Goal: Check status: Check status

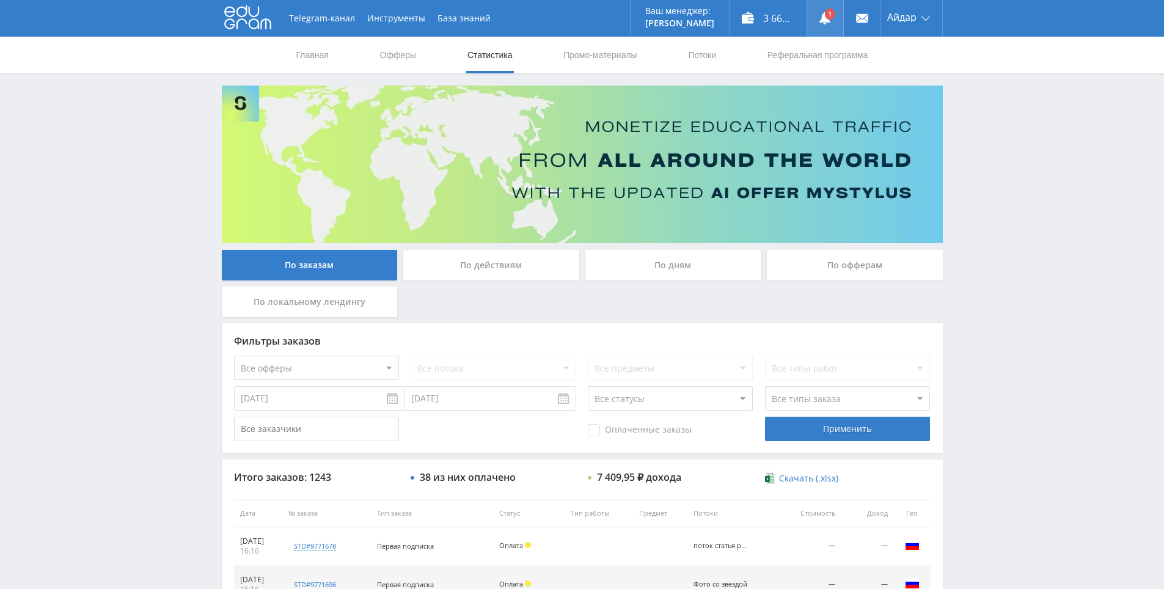
click at [835, 13] on link at bounding box center [824, 18] width 37 height 37
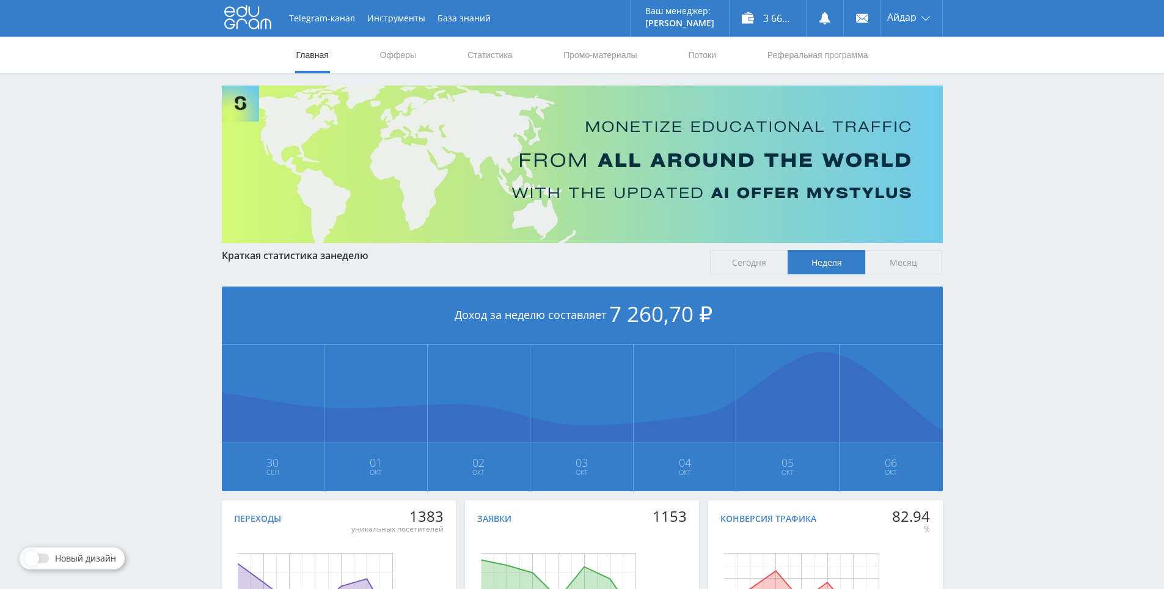
drag, startPoint x: 1113, startPoint y: 147, endPoint x: 1078, endPoint y: 111, distance: 49.7
click at [1078, 111] on div "Telegram-канал Инструменты База знаний Ваш менеджер: Alex Alex Online @edugram_…" at bounding box center [582, 362] width 1164 height 725
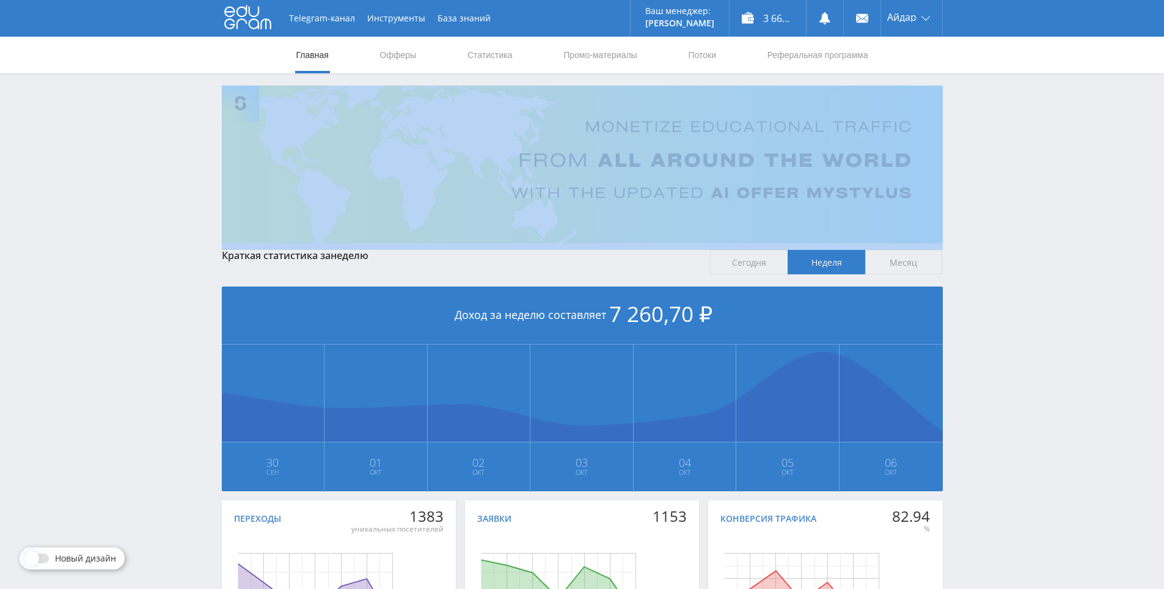
click at [1078, 111] on div "Telegram-канал Инструменты База знаний Ваш менеджер: Alex Alex Online @edugram_…" at bounding box center [582, 362] width 1164 height 725
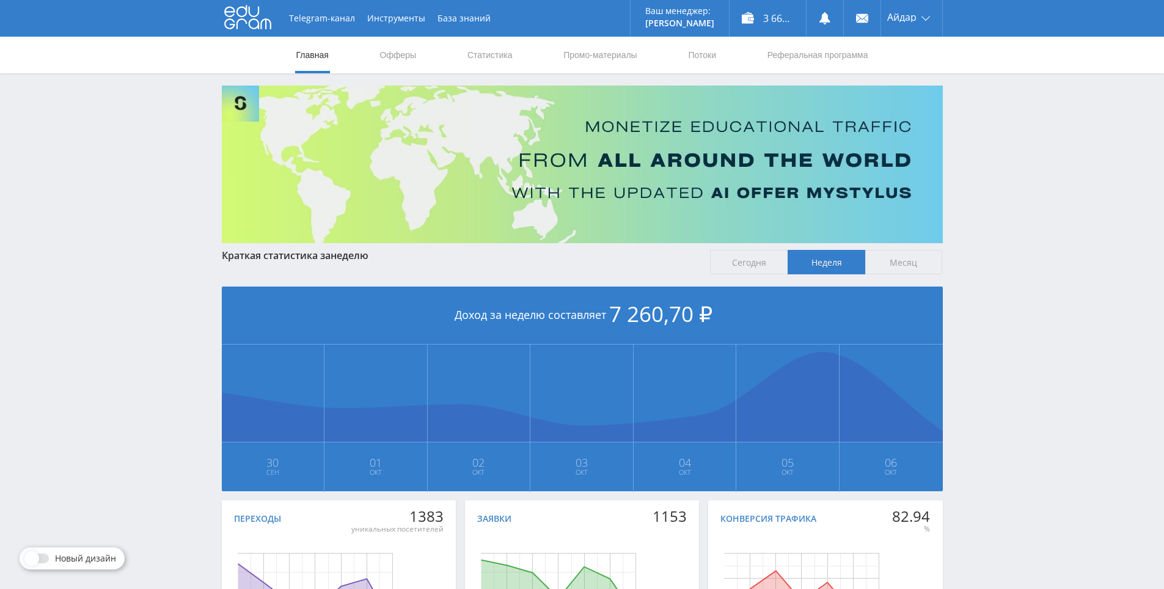
click at [1055, 86] on div "Telegram-канал Инструменты База знаний Ваш менеджер: Alex Alex Online @edugram_…" at bounding box center [582, 362] width 1164 height 725
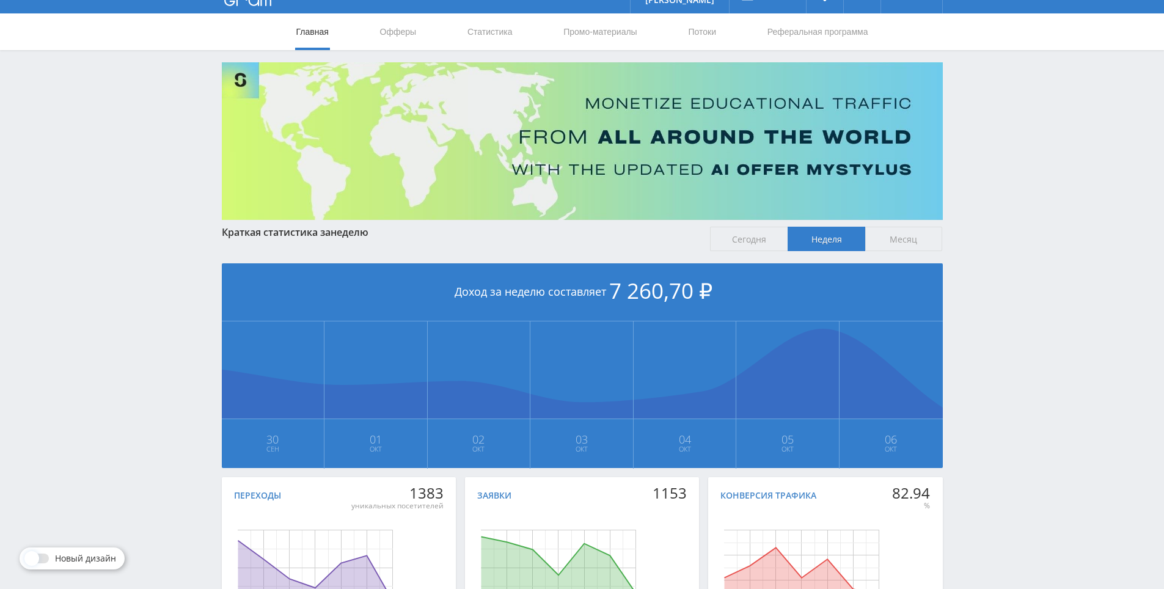
drag, startPoint x: 1033, startPoint y: 183, endPoint x: 1033, endPoint y: 219, distance: 36.7
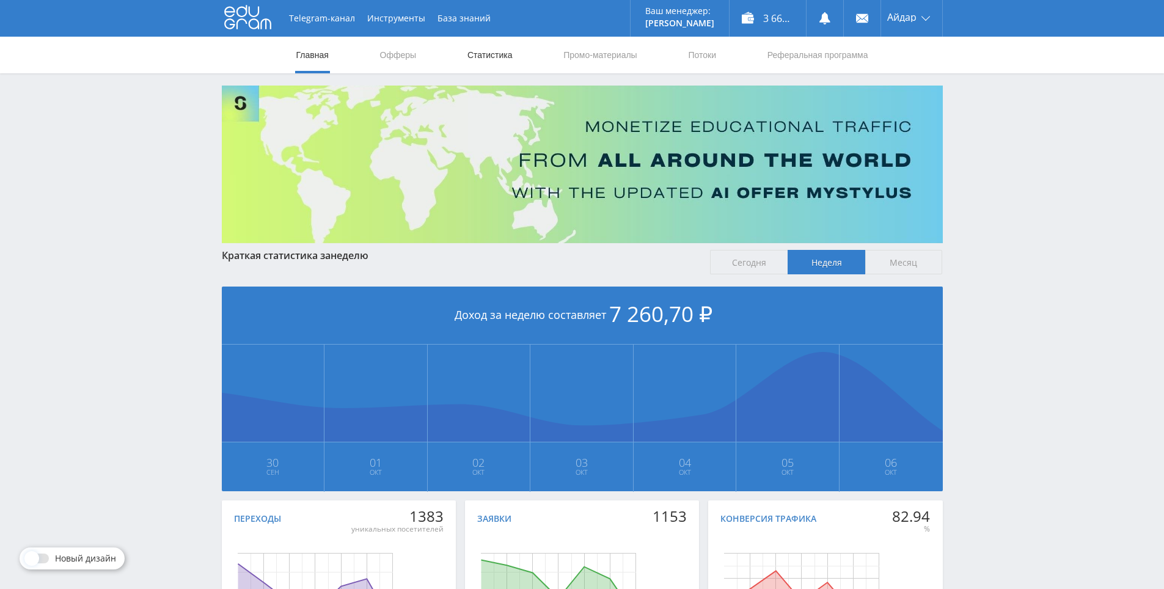
click at [477, 62] on link "Статистика" at bounding box center [490, 55] width 48 height 37
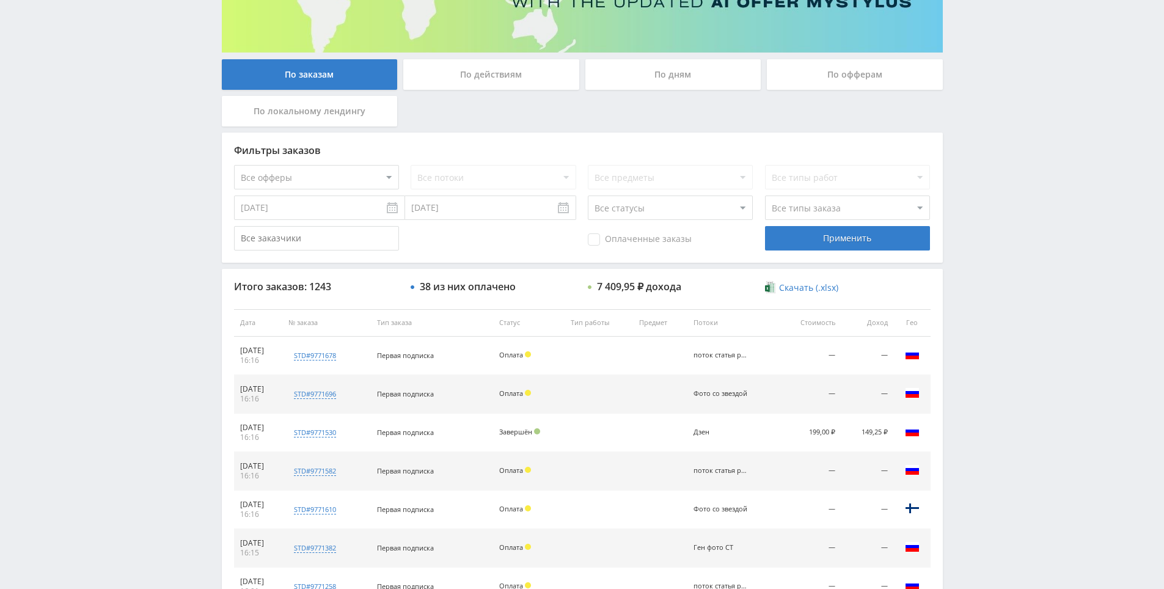
scroll to position [401, 0]
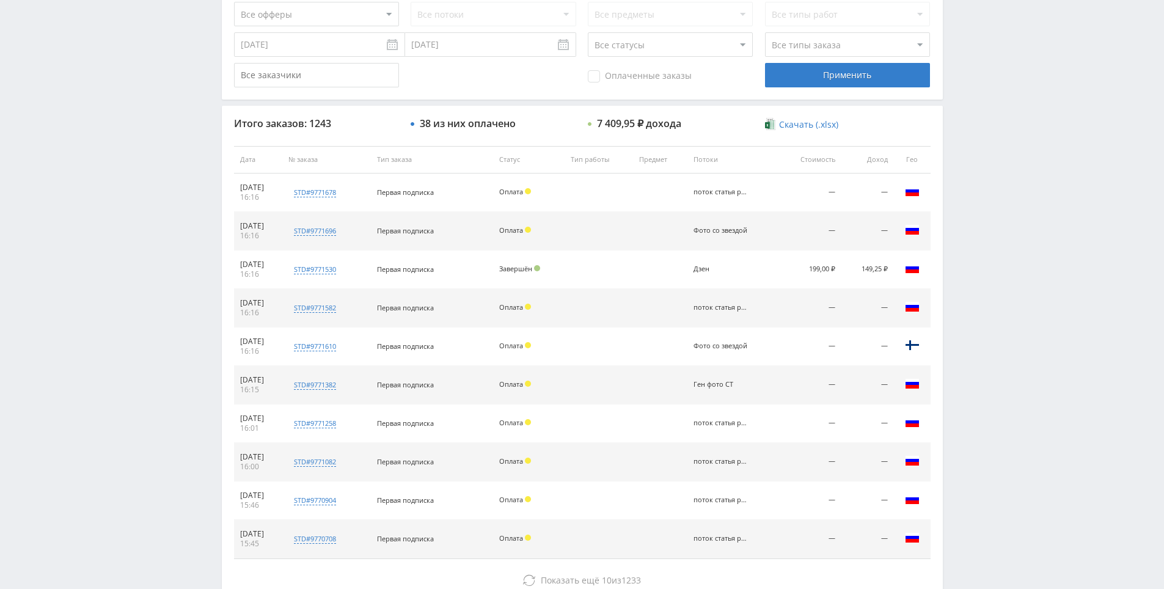
drag, startPoint x: 1006, startPoint y: 279, endPoint x: 1014, endPoint y: 351, distance: 71.9
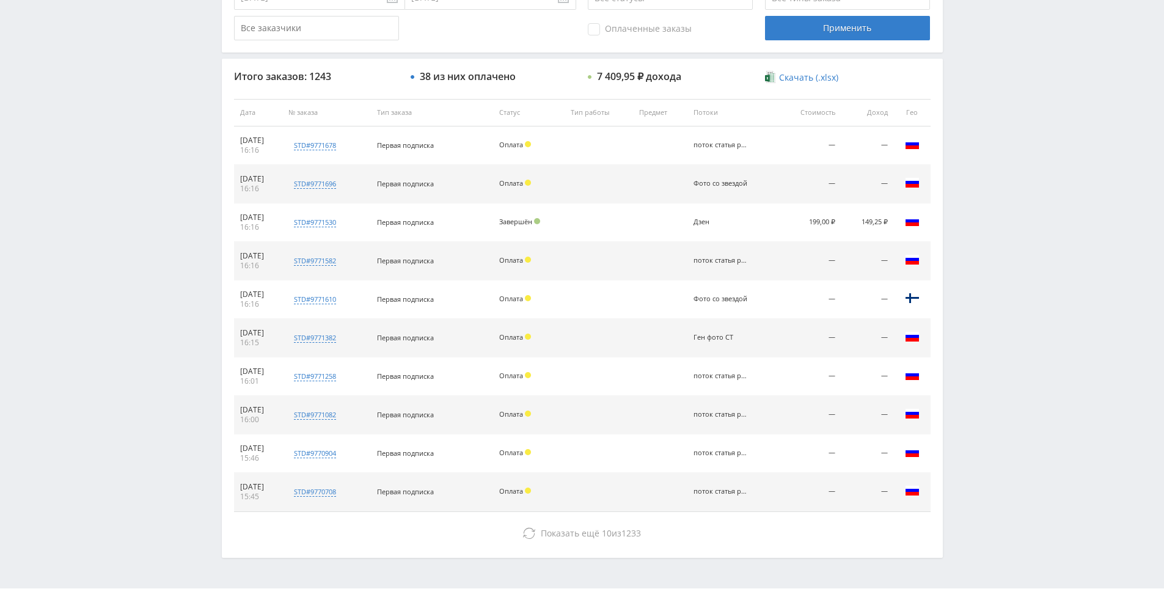
drag, startPoint x: 1007, startPoint y: 286, endPoint x: 1006, endPoint y: 272, distance: 13.5
click at [1004, 230] on div "Telegram-канал Инструменты База знаний Ваш менеджер: Alex Alex Online @edugram_…" at bounding box center [582, 112] width 1164 height 1026
click at [1004, 230] on div "Telegram-канал Инструменты База знаний Ваш менеджер: [PERSON_NAME] Online @edug…" at bounding box center [582, 112] width 1164 height 1026
click at [991, 171] on div "Telegram-канал Инструменты База знаний Ваш менеджер: [PERSON_NAME] Online @edug…" at bounding box center [582, 112] width 1164 height 1026
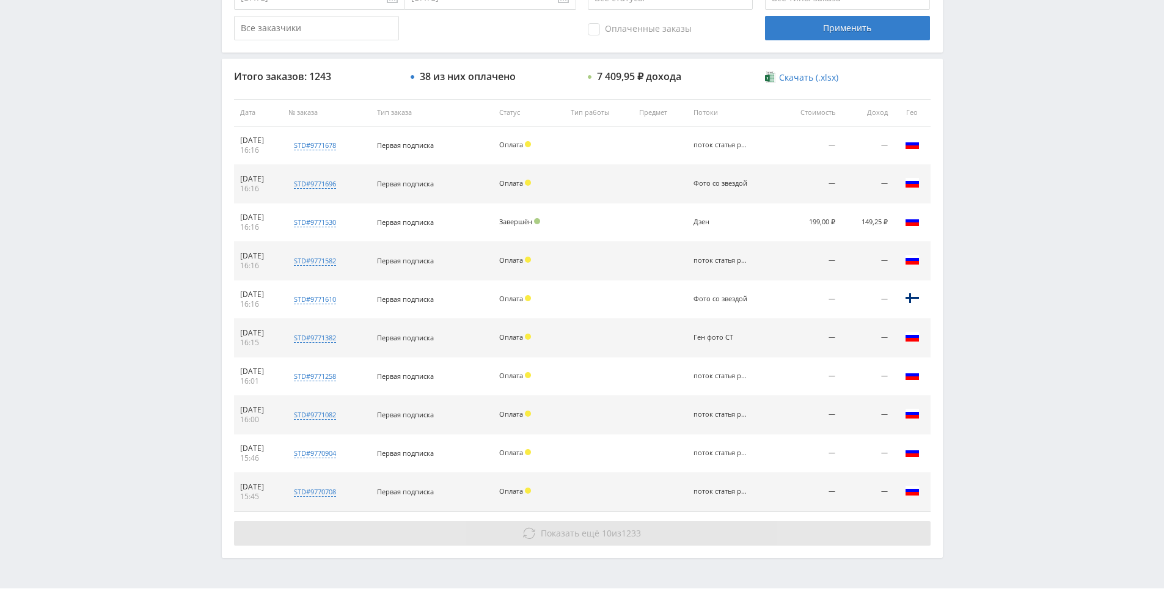
click at [674, 524] on button "Показать ещё 10 из 1233" at bounding box center [582, 533] width 697 height 24
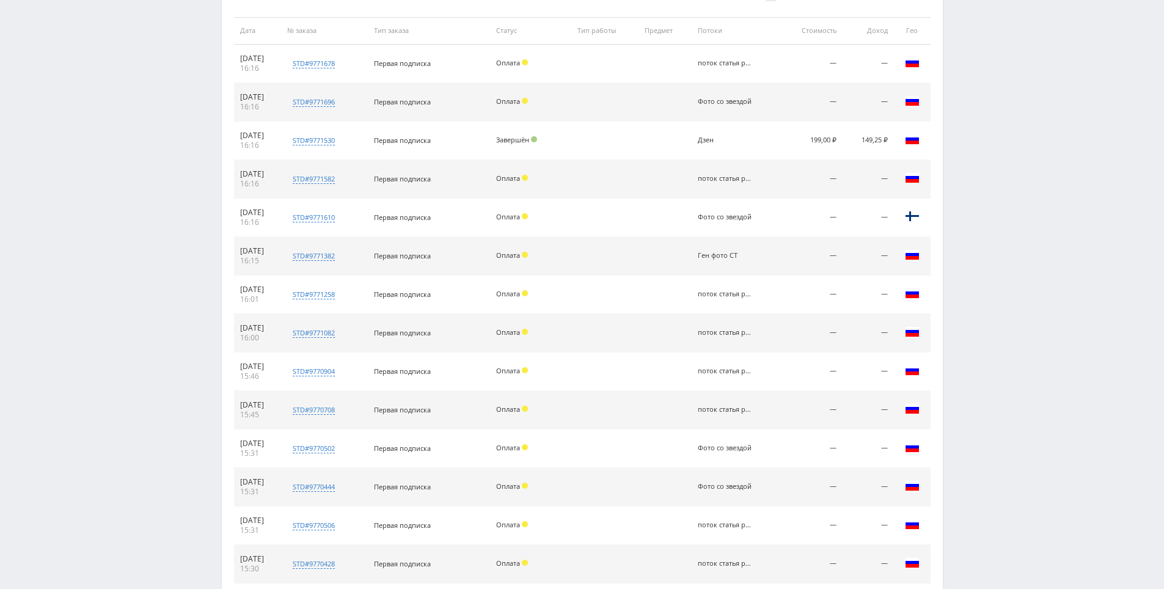
scroll to position [822, 0]
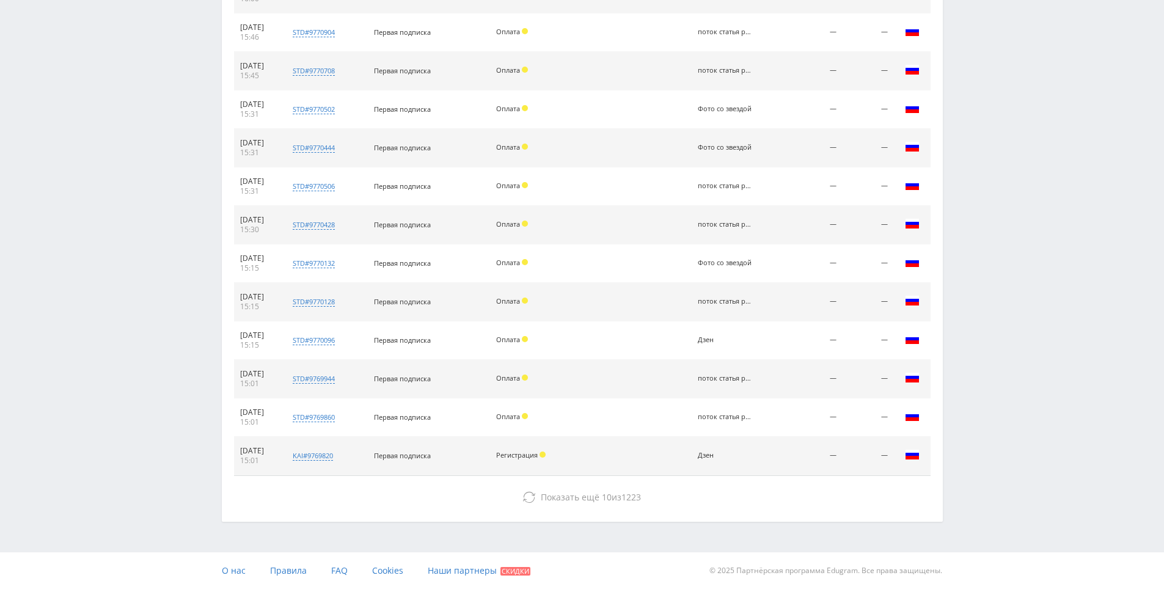
drag, startPoint x: 985, startPoint y: 315, endPoint x: 1000, endPoint y: 416, distance: 101.9
click at [734, 482] on div "Итого заказов: 1243 38 из них оплачено 7 409,95 ₽ дохода Скачать (.xlsx) Дата №…" at bounding box center [582, 79] width 721 height 883
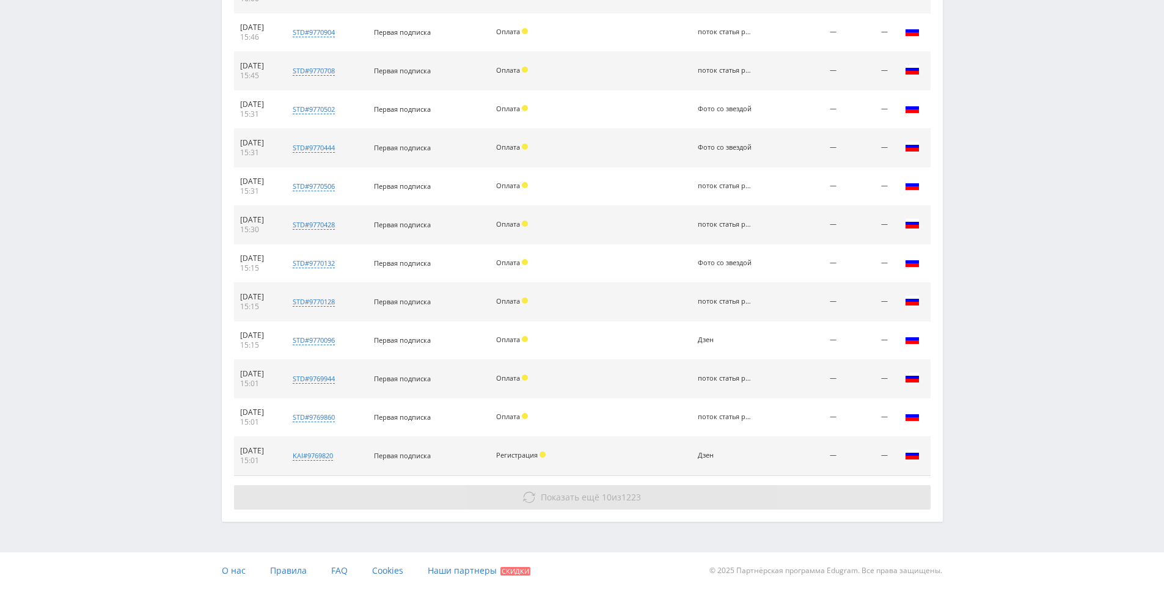
click at [727, 489] on button "Показать ещё 10 из 1223" at bounding box center [582, 497] width 697 height 24
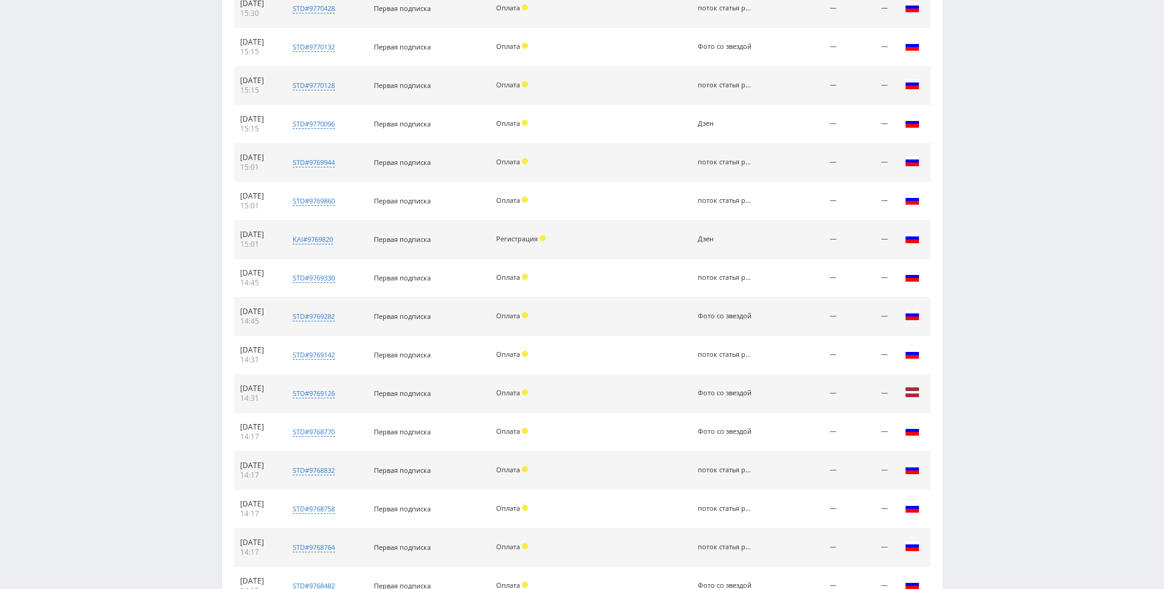
scroll to position [1207, 0]
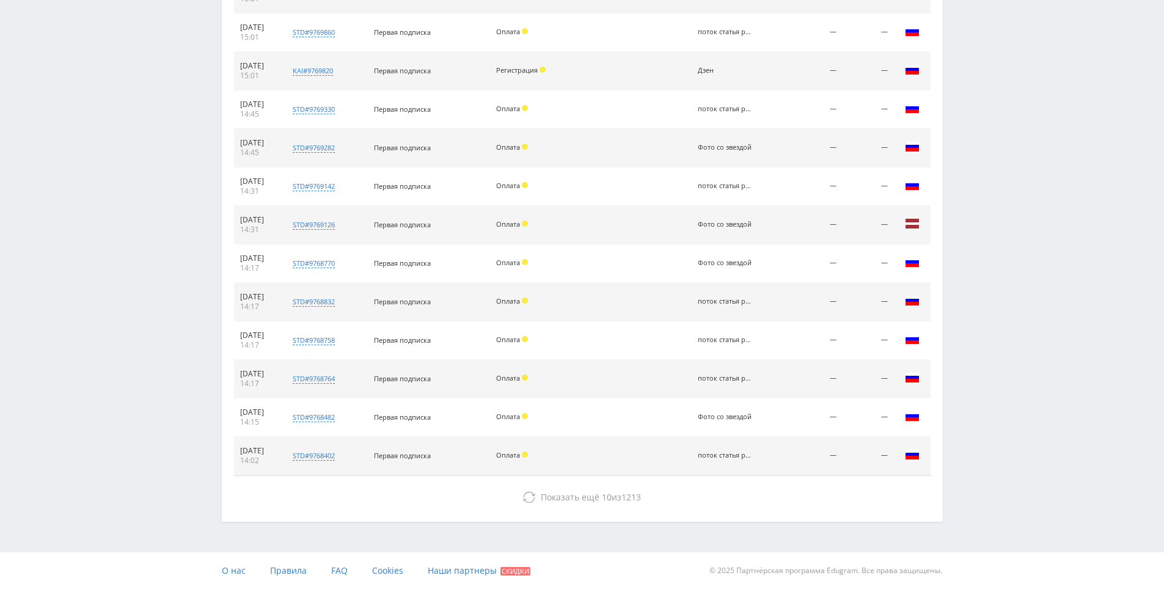
drag, startPoint x: 1017, startPoint y: 258, endPoint x: 1001, endPoint y: 420, distance: 162.7
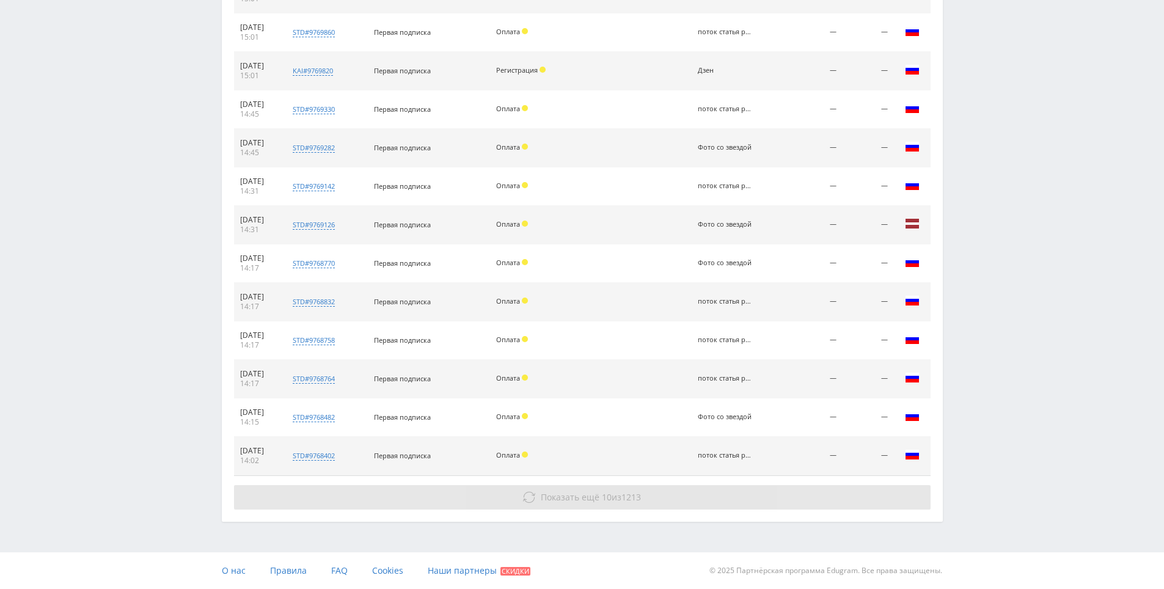
click at [770, 494] on button "Показать ещё 10 из 1213" at bounding box center [582, 497] width 697 height 24
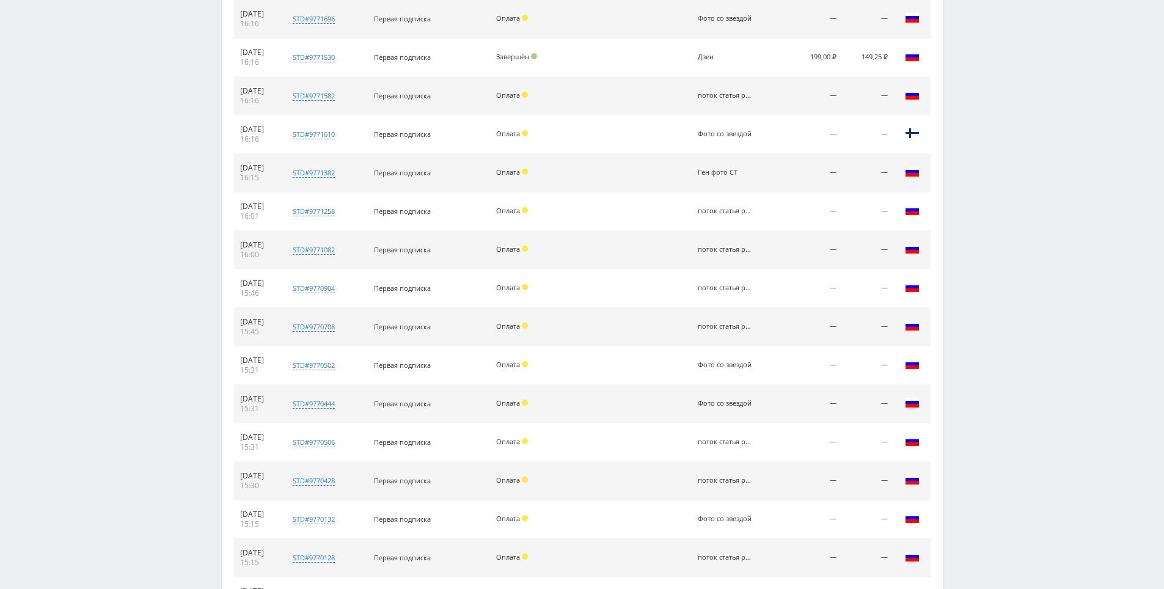
drag, startPoint x: 981, startPoint y: 224, endPoint x: 992, endPoint y: 142, distance: 83.2
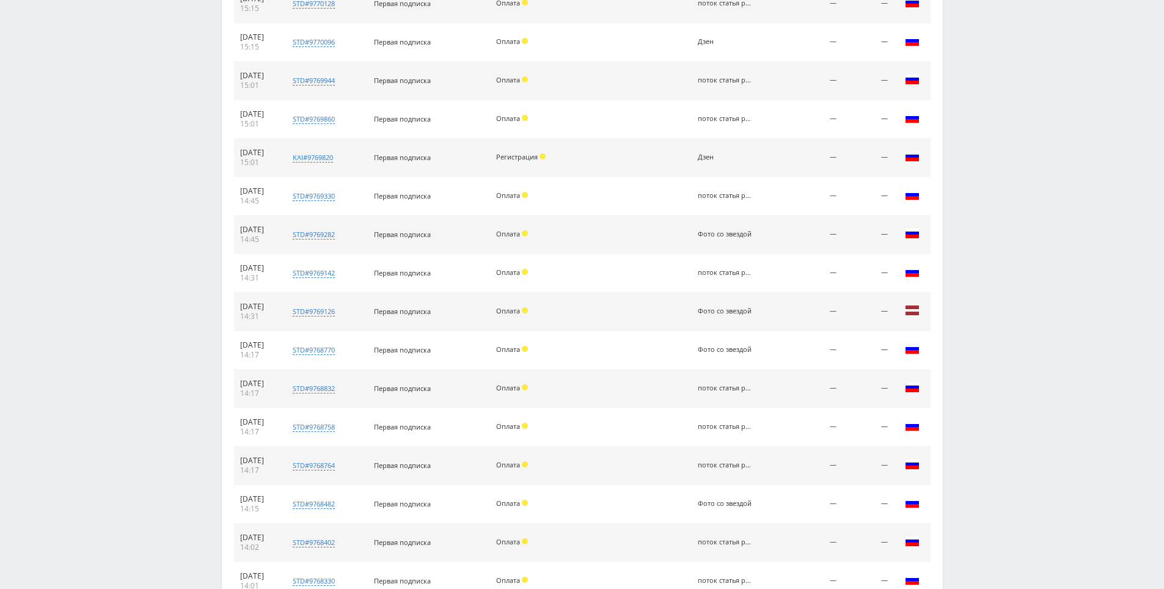
scroll to position [1553, 0]
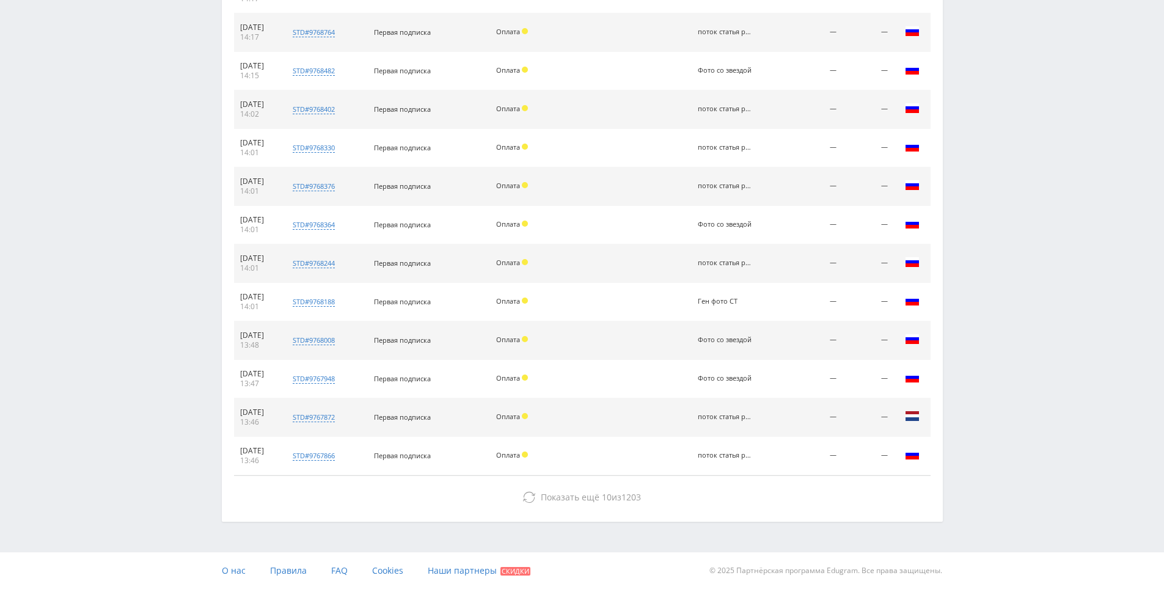
drag, startPoint x: 989, startPoint y: 156, endPoint x: 835, endPoint y: 413, distance: 299.5
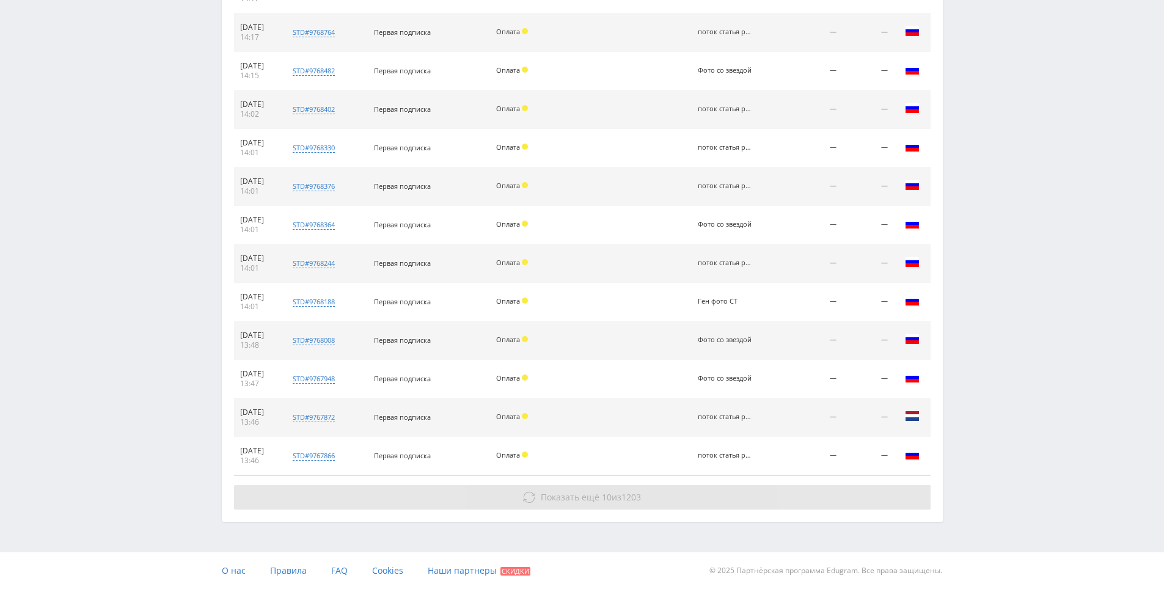
click at [754, 494] on button "Показать ещё 10 из 1203" at bounding box center [582, 497] width 697 height 24
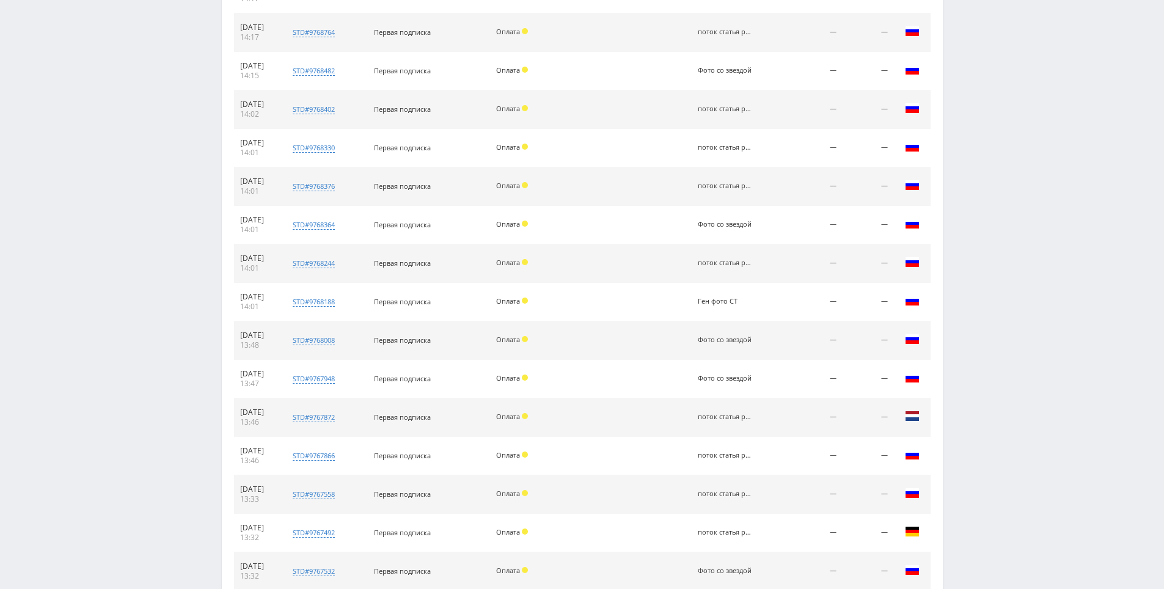
scroll to position [1900, 0]
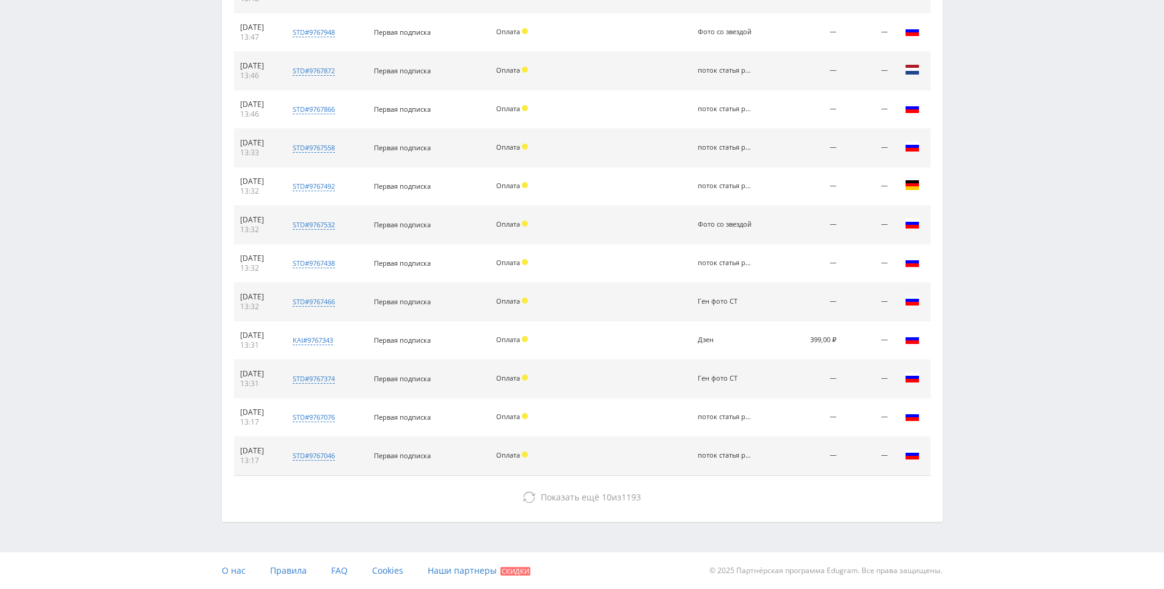
drag, startPoint x: 974, startPoint y: 331, endPoint x: 882, endPoint y: 449, distance: 149.8
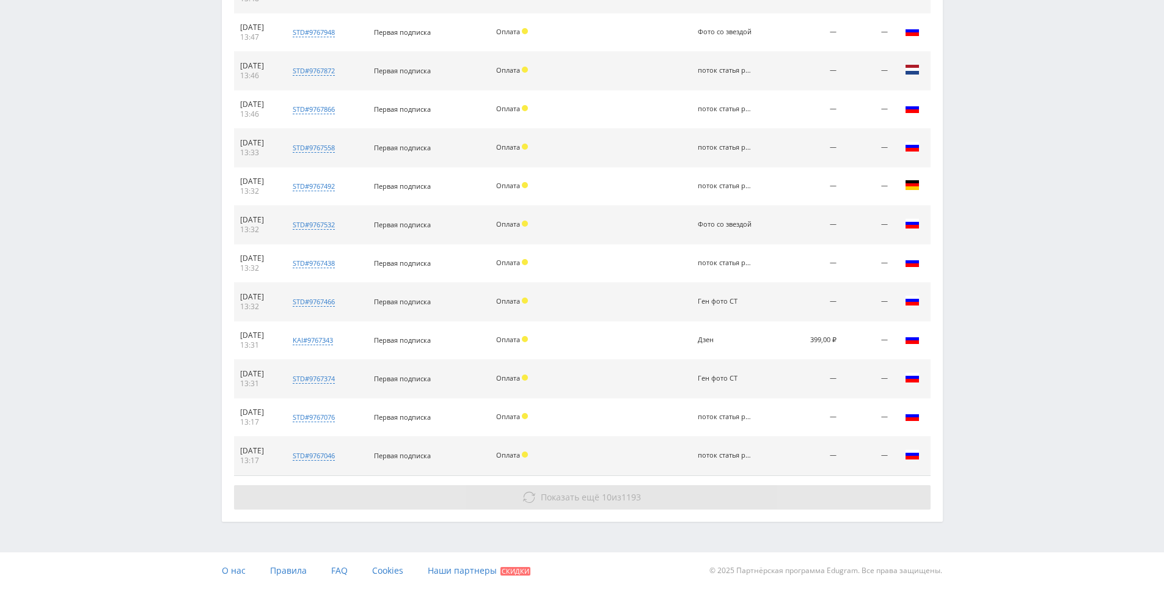
click at [784, 493] on button "Показать ещё 10 из 1193" at bounding box center [582, 497] width 697 height 24
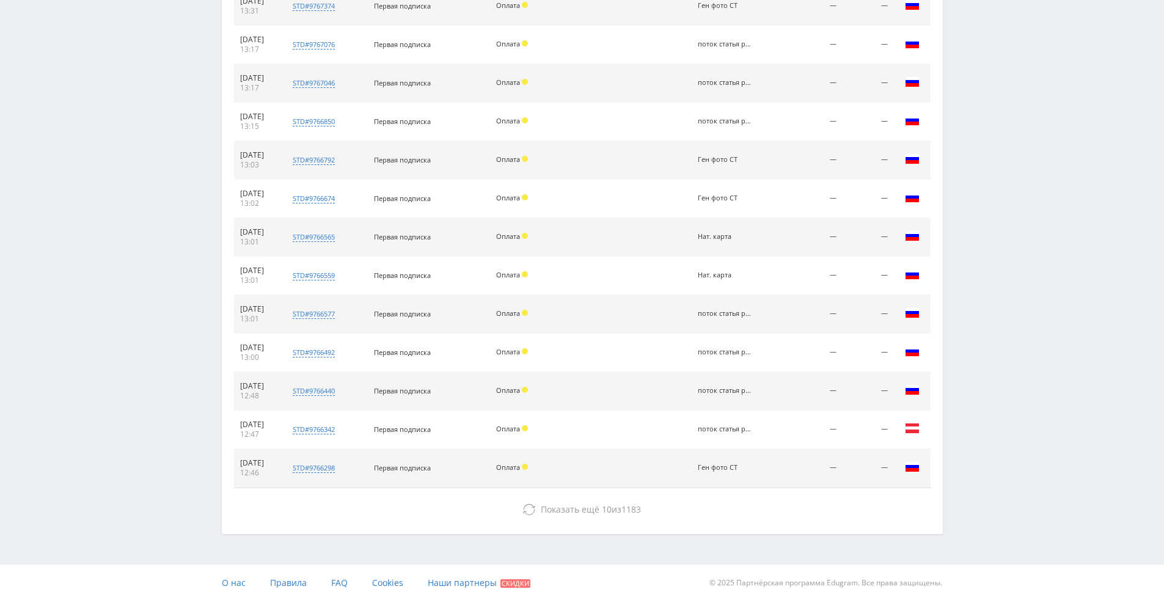
drag, startPoint x: 1016, startPoint y: 357, endPoint x: 1028, endPoint y: 435, distance: 79.2
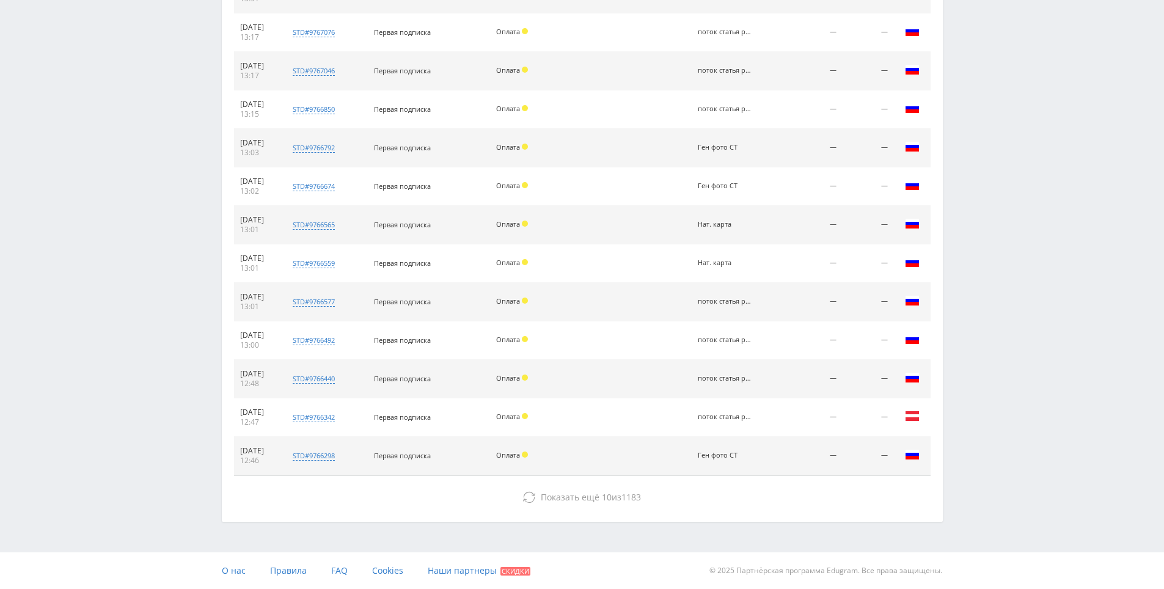
drag, startPoint x: 1003, startPoint y: 343, endPoint x: 1001, endPoint y: 332, distance: 10.7
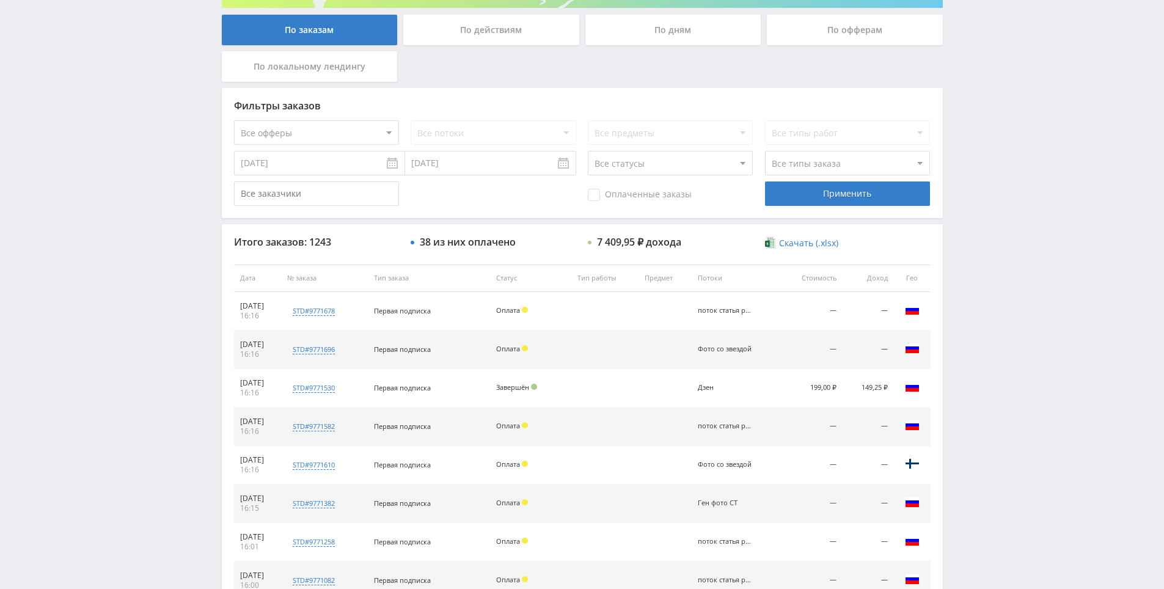
scroll to position [0, 0]
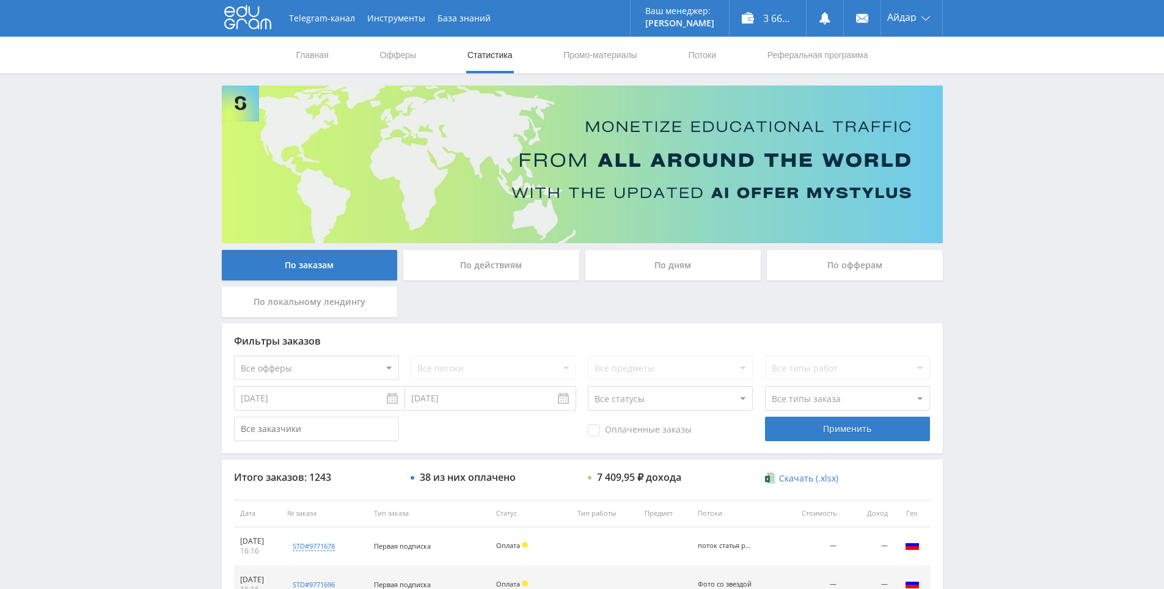
drag, startPoint x: 985, startPoint y: 188, endPoint x: 963, endPoint y: 50, distance: 139.9
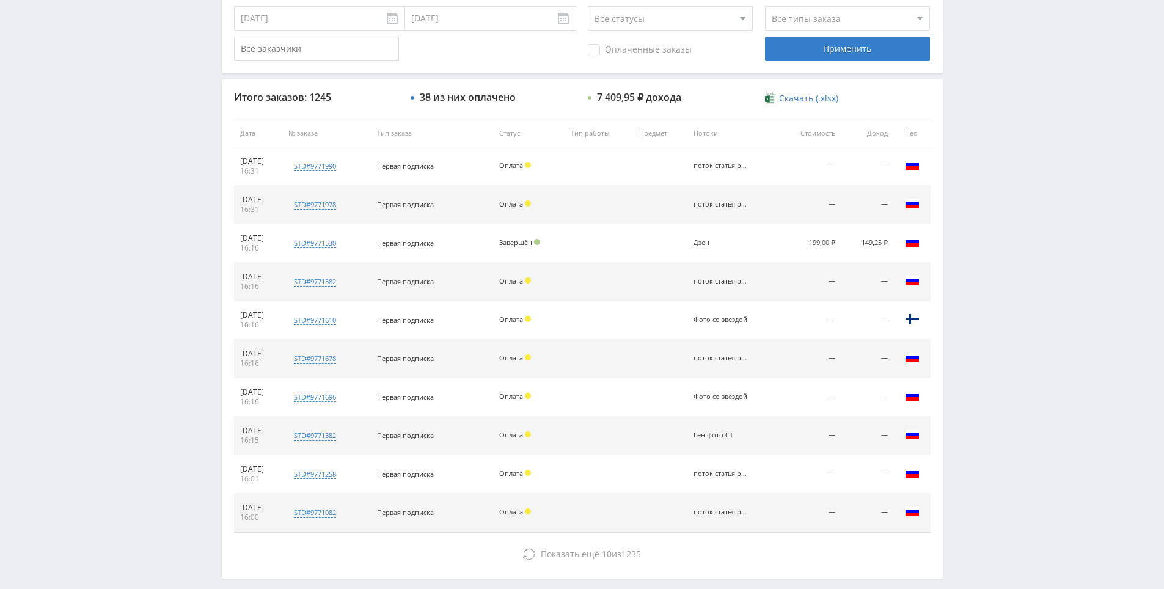
scroll to position [437, 0]
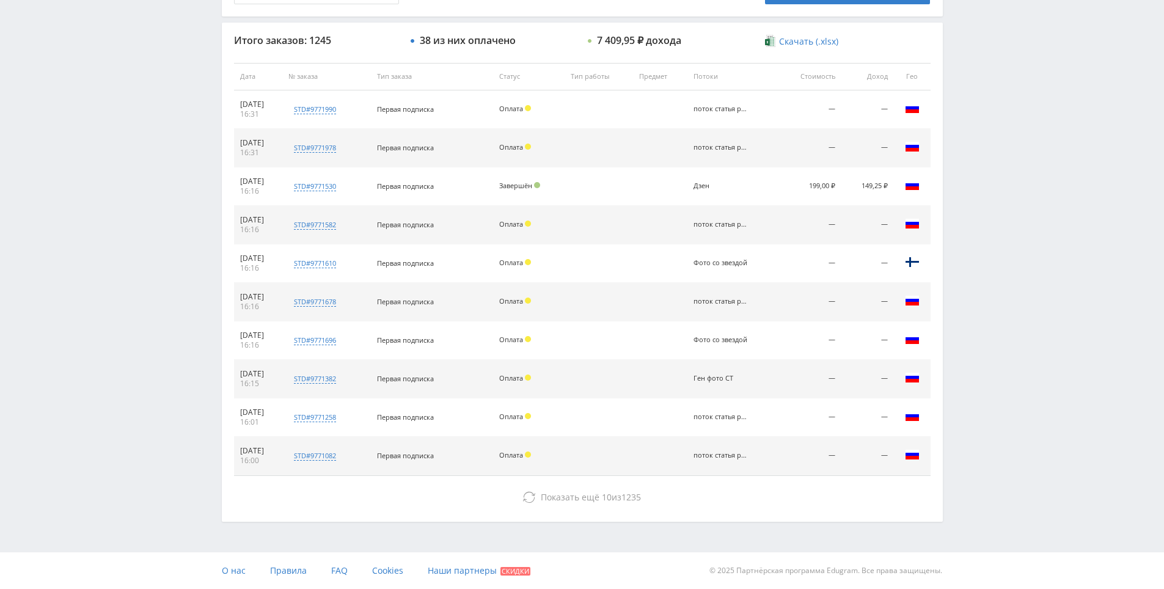
drag, startPoint x: 1016, startPoint y: 429, endPoint x: 975, endPoint y: 517, distance: 97.0
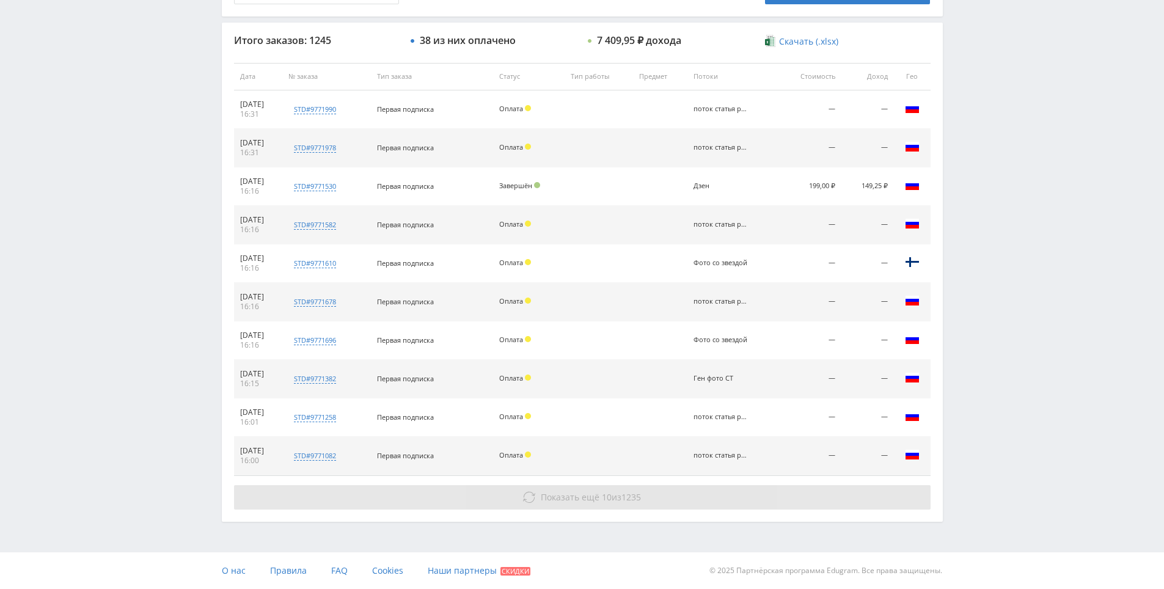
click at [795, 505] on button "Показать ещё 10 из 1235" at bounding box center [582, 497] width 697 height 24
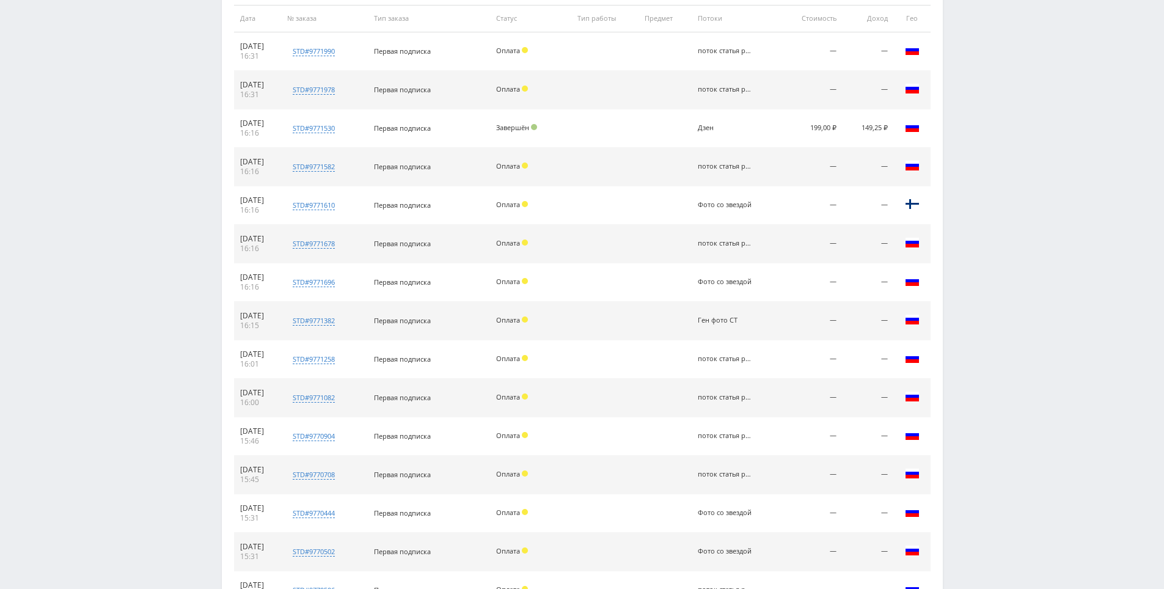
scroll to position [822, 0]
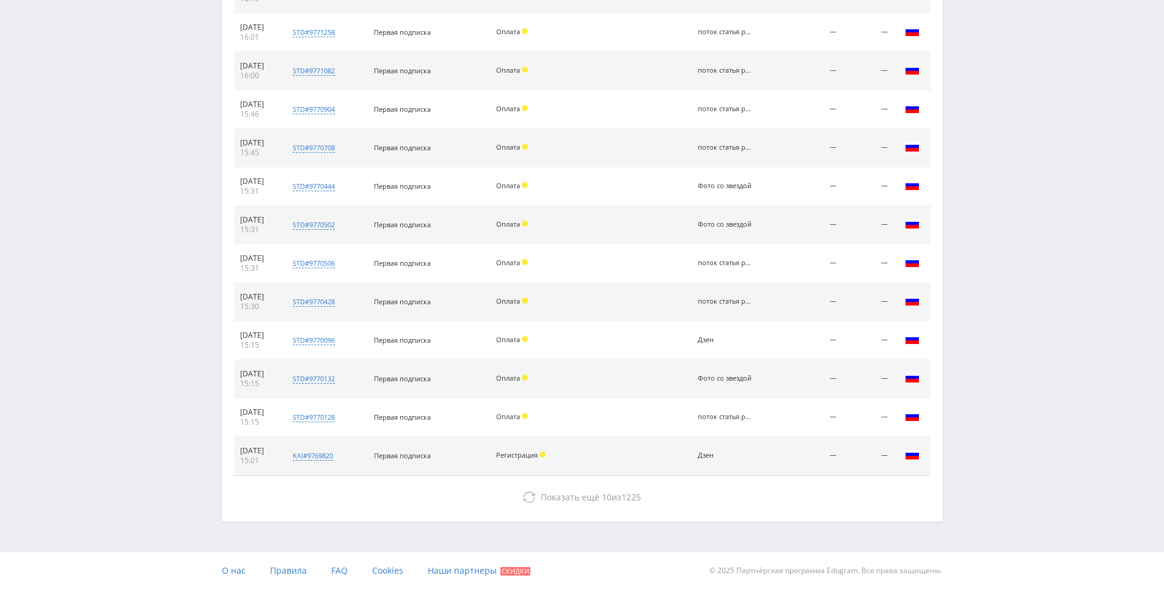
drag, startPoint x: 1008, startPoint y: 420, endPoint x: 968, endPoint y: 511, distance: 99.3
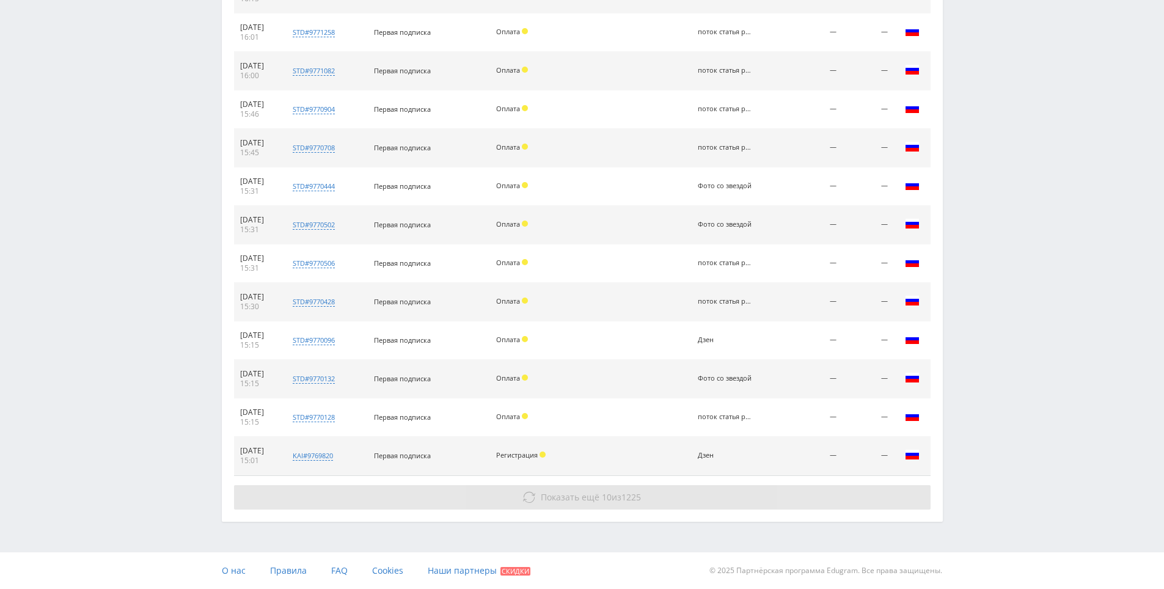
click at [836, 502] on button "Показать ещё 10 из 1225" at bounding box center [582, 497] width 697 height 24
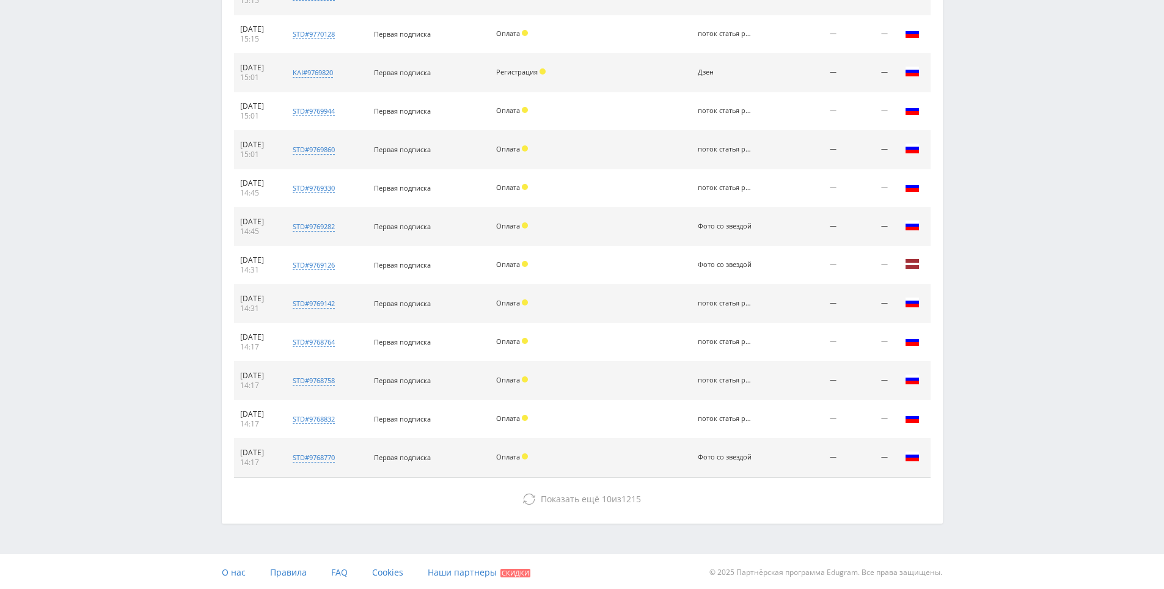
drag, startPoint x: 1016, startPoint y: 420, endPoint x: 1012, endPoint y: 522, distance: 102.1
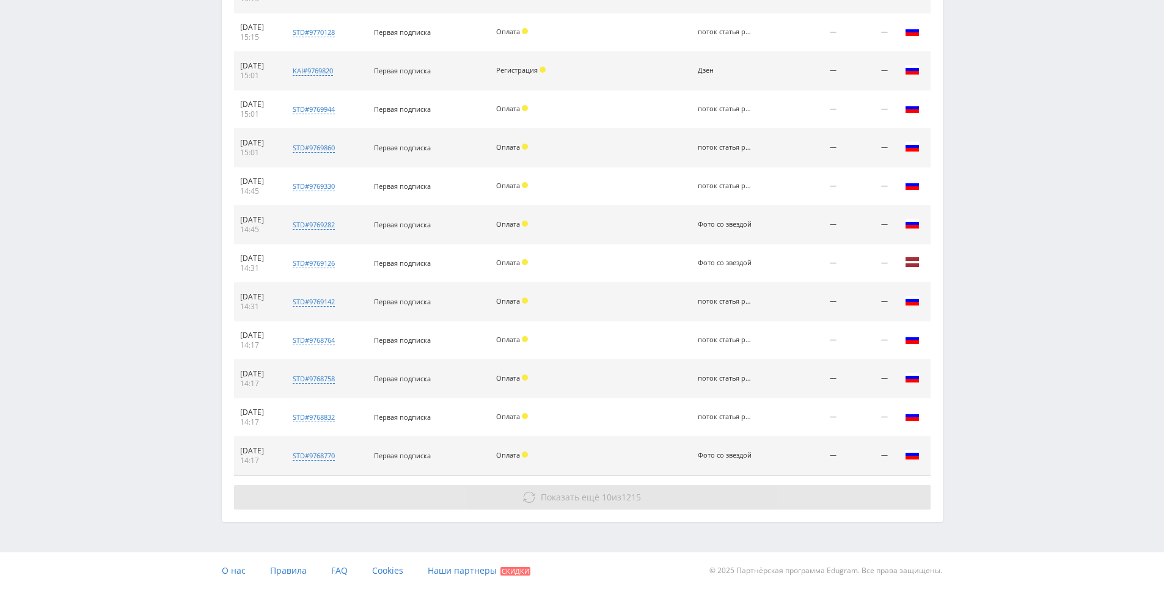
click at [833, 492] on button "Показать ещё 10 из 1215" at bounding box center [582, 497] width 697 height 24
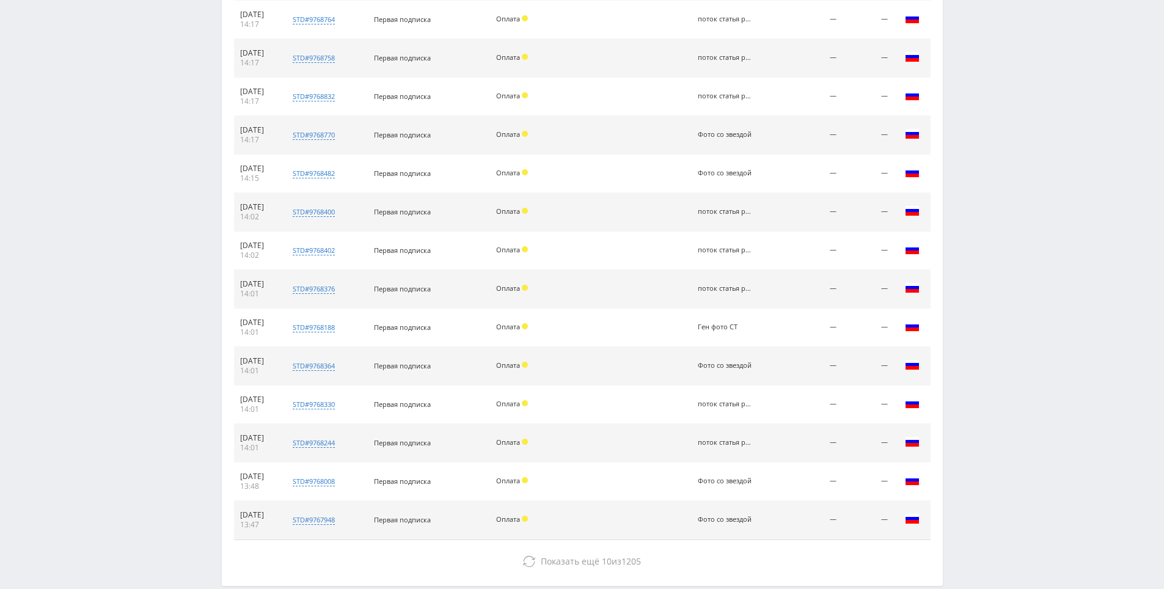
drag, startPoint x: 1005, startPoint y: 434, endPoint x: 1038, endPoint y: 547, distance: 117.2
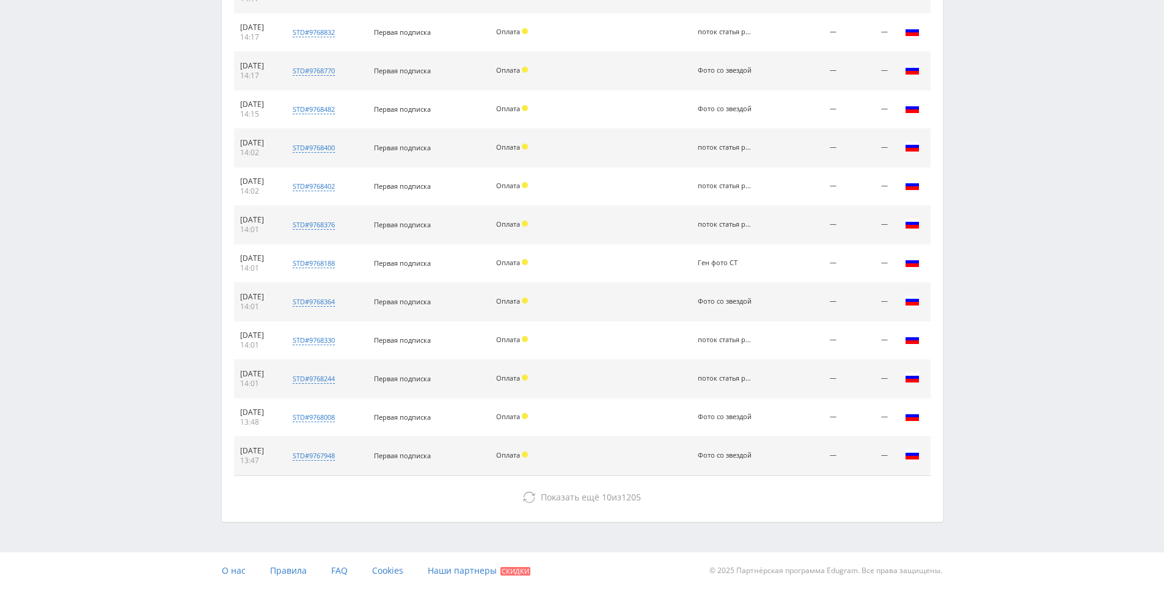
scroll to position [1589, 0]
drag, startPoint x: 1011, startPoint y: 512, endPoint x: 998, endPoint y: 499, distance: 18.1
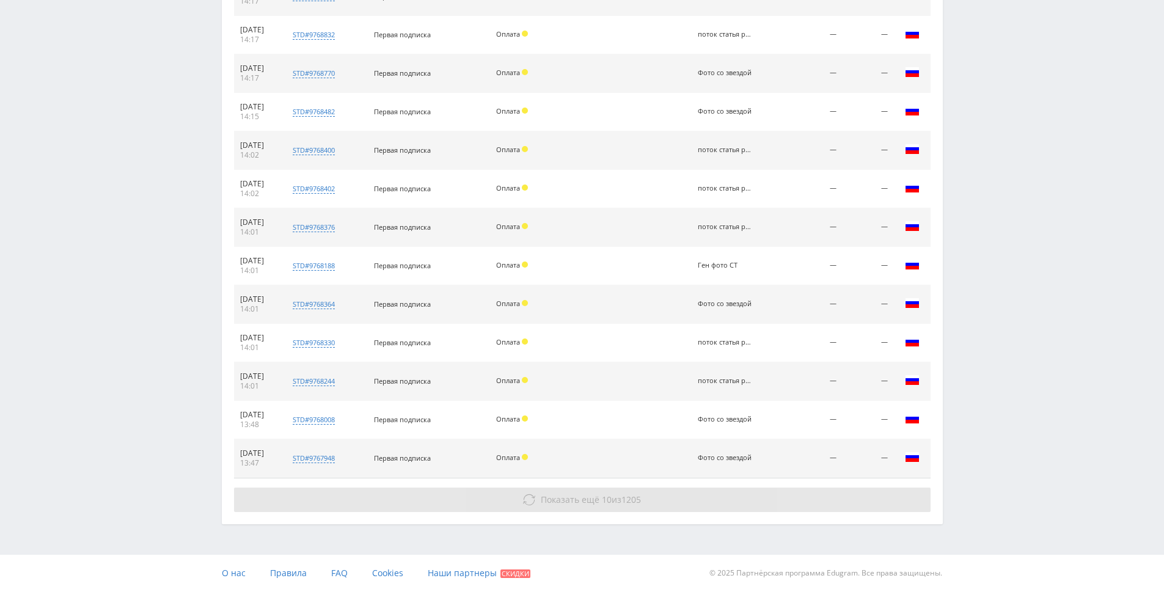
click at [867, 510] on button "Показать ещё 10 из 1205" at bounding box center [582, 500] width 697 height 24
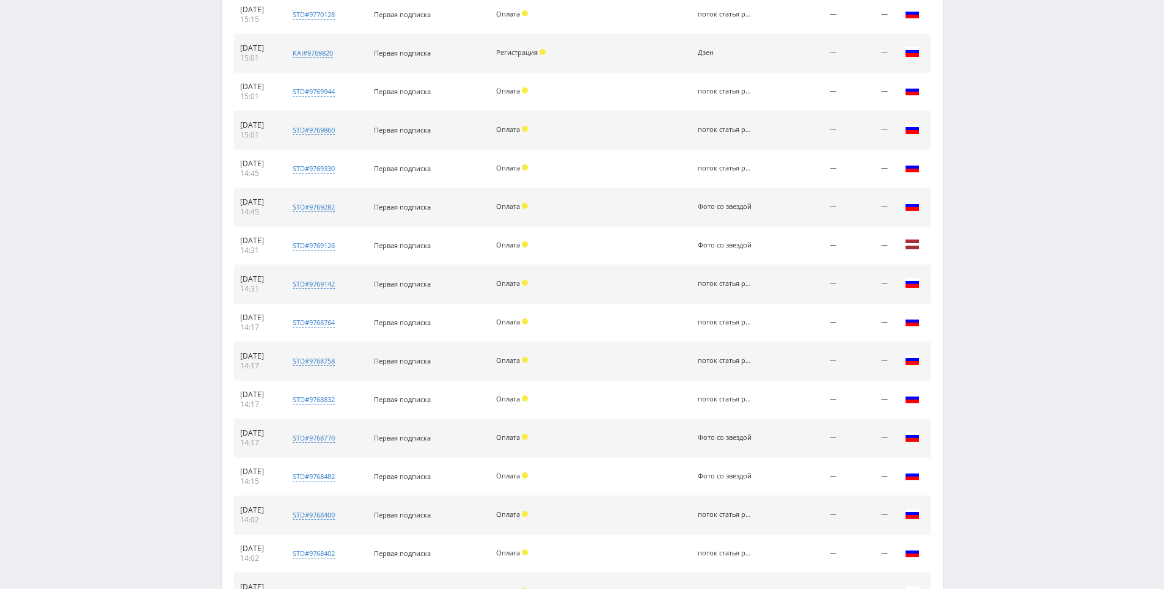
scroll to position [0, 0]
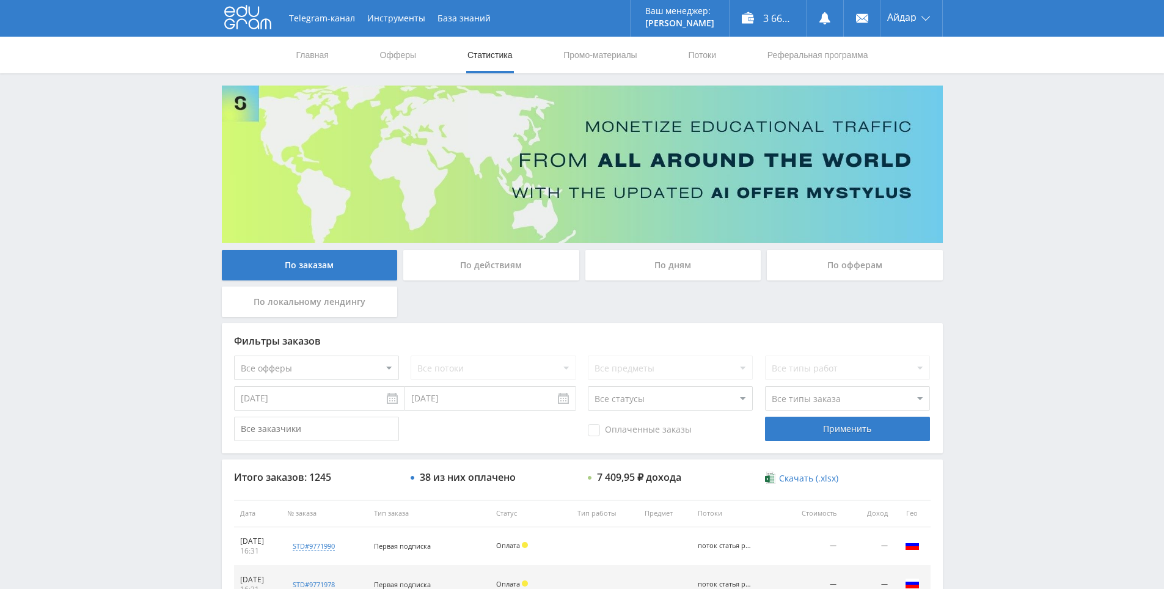
drag, startPoint x: 1000, startPoint y: 505, endPoint x: 964, endPoint y: 365, distance: 143.9
drag, startPoint x: 990, startPoint y: 425, endPoint x: 898, endPoint y: 246, distance: 201.7
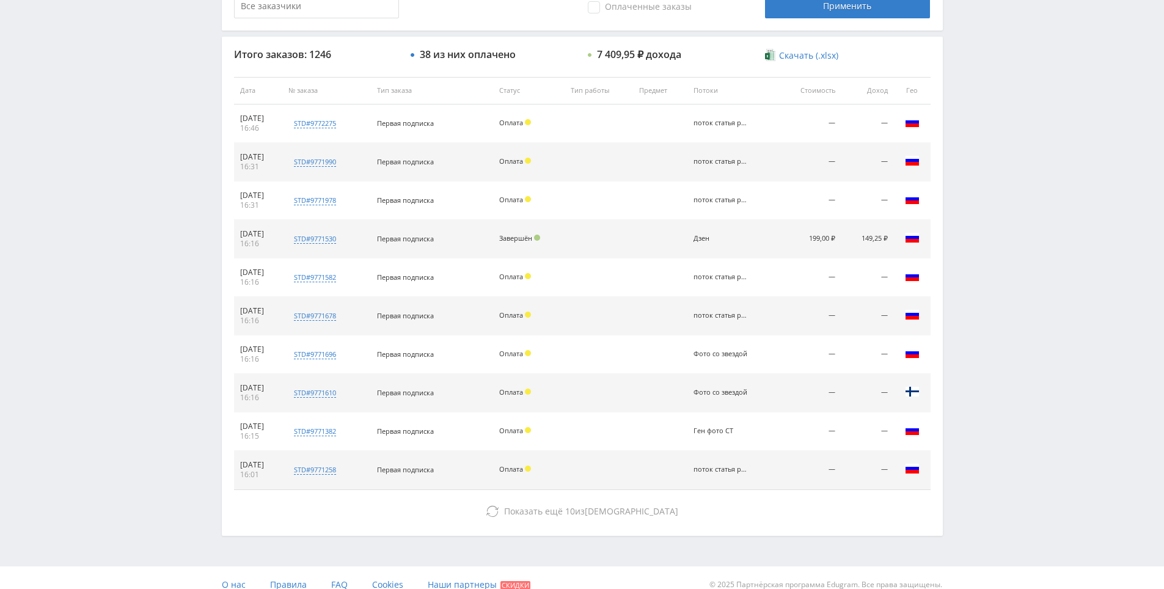
scroll to position [428, 0]
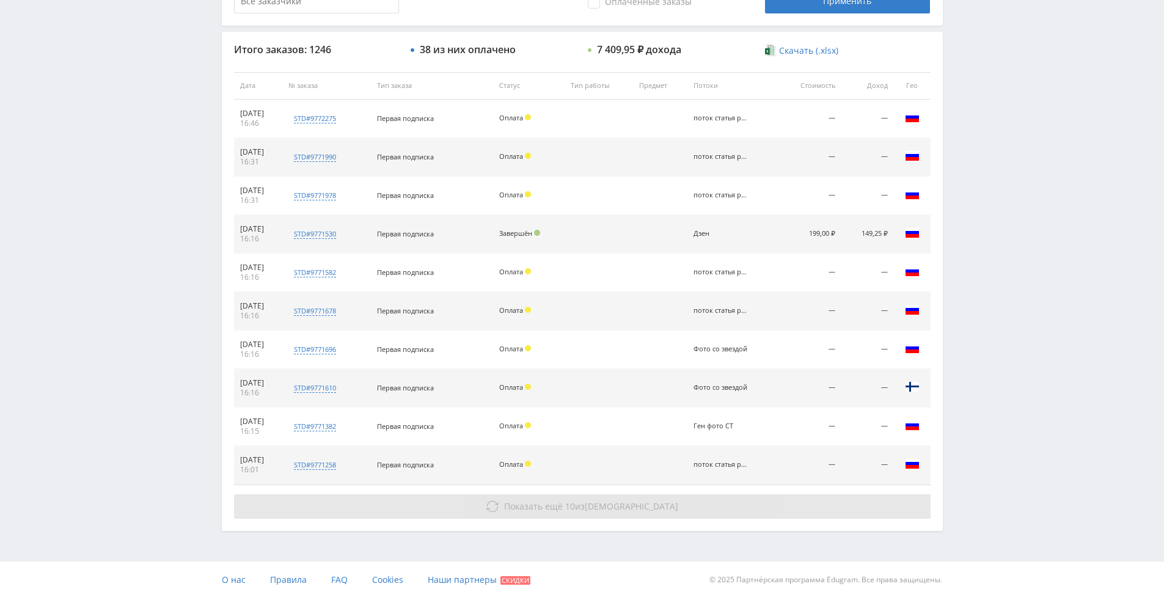
click at [609, 514] on button "Показать ещё 10 из 1236" at bounding box center [582, 506] width 697 height 24
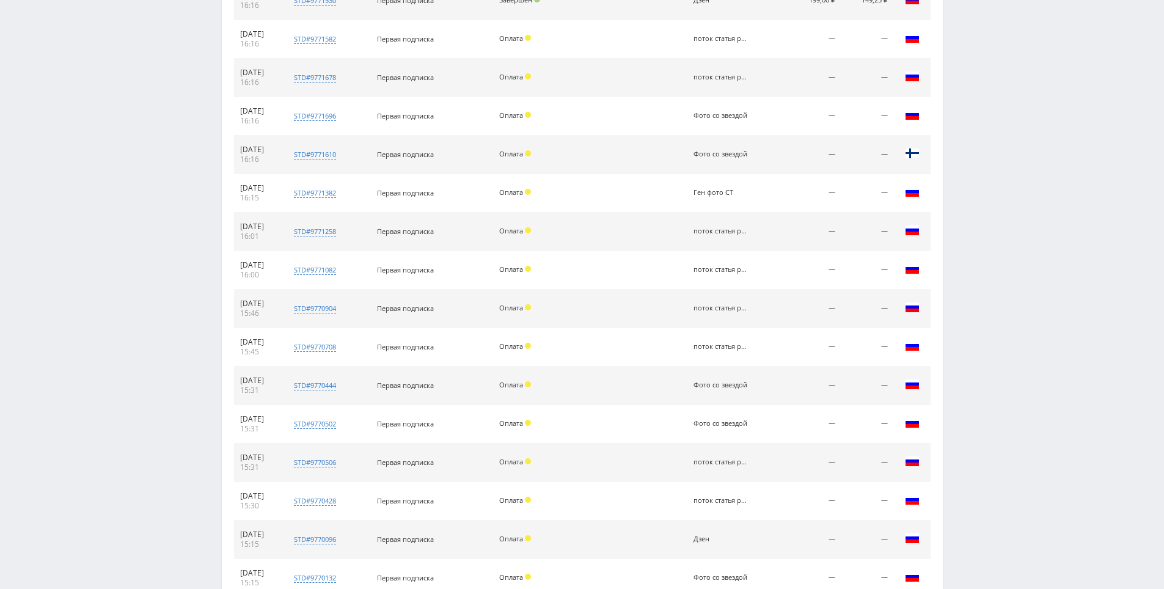
drag, startPoint x: 1022, startPoint y: 387, endPoint x: 1022, endPoint y: 426, distance: 39.1
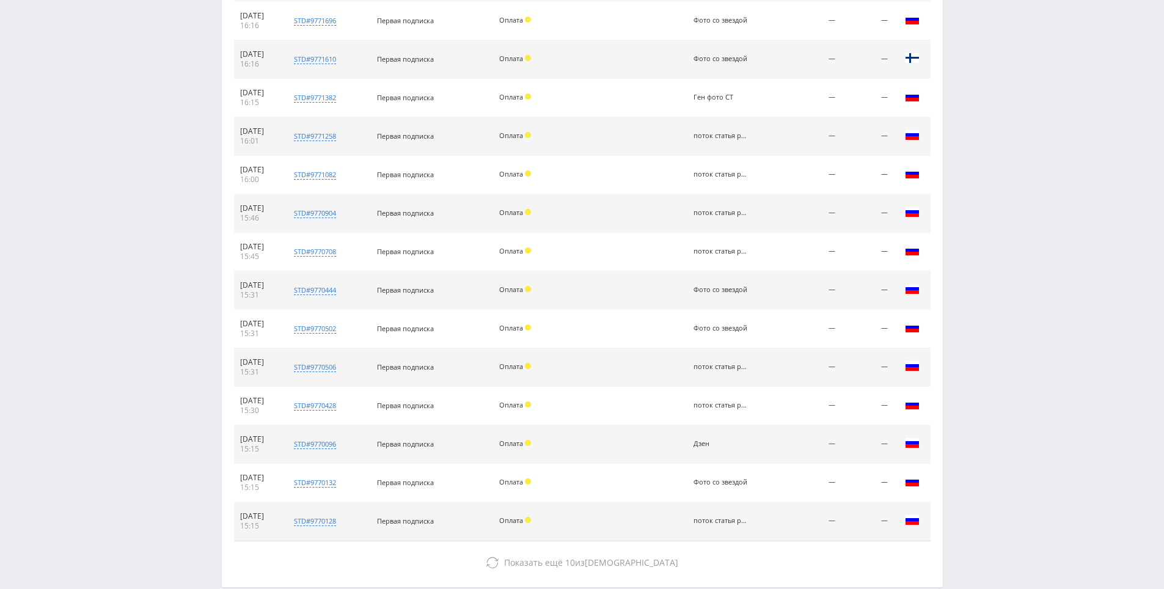
drag, startPoint x: 1006, startPoint y: 393, endPoint x: 992, endPoint y: 332, distance: 63.2
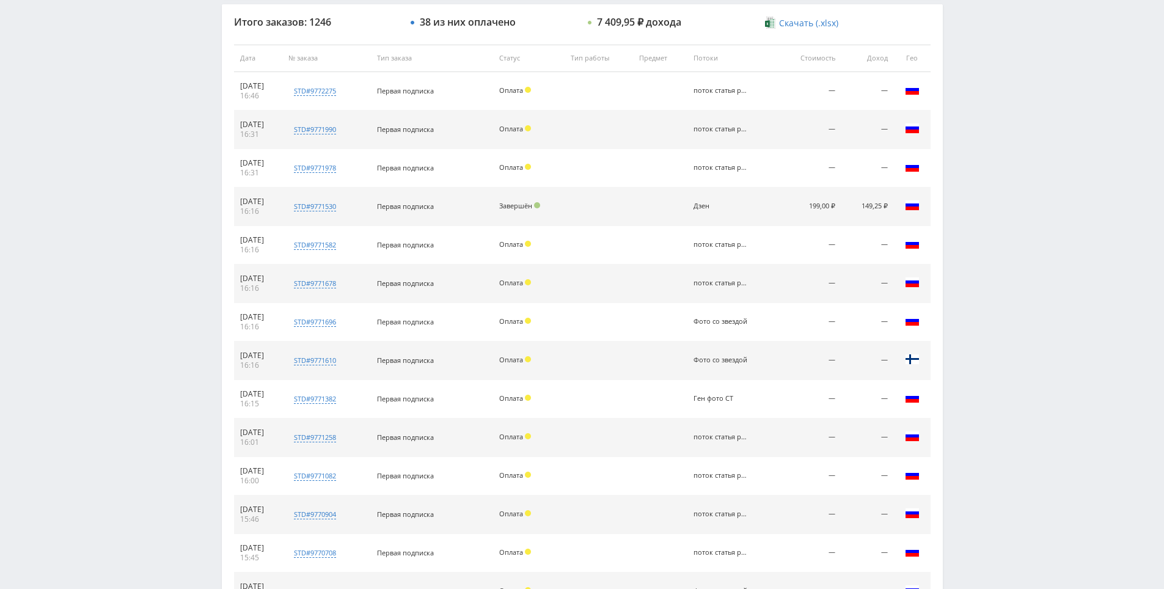
drag, startPoint x: 992, startPoint y: 332, endPoint x: 978, endPoint y: 272, distance: 61.1
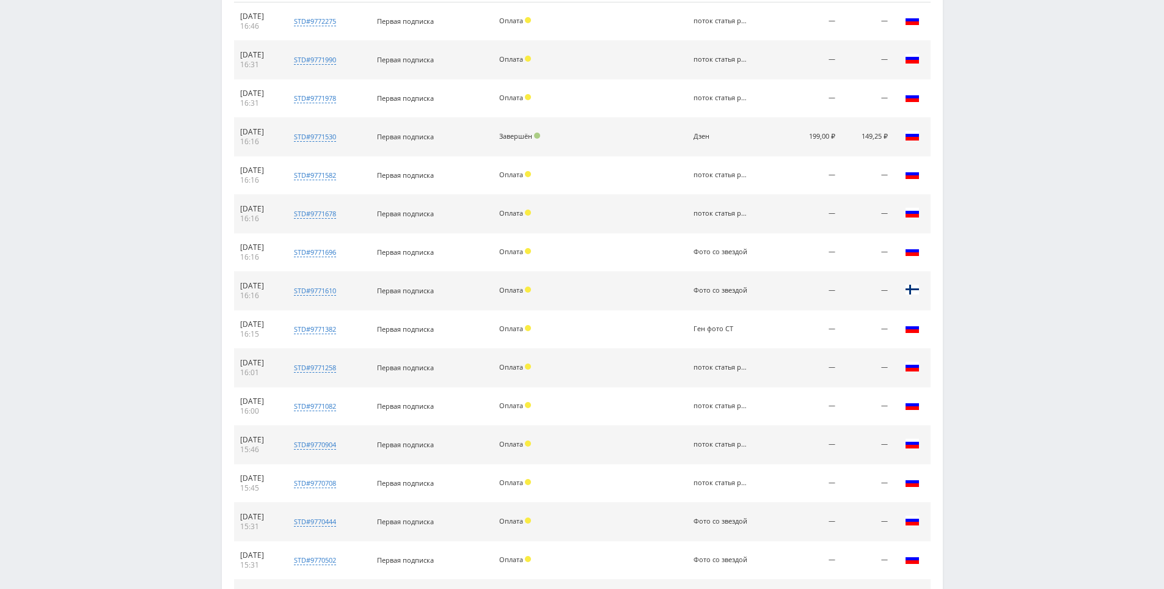
scroll to position [822, 0]
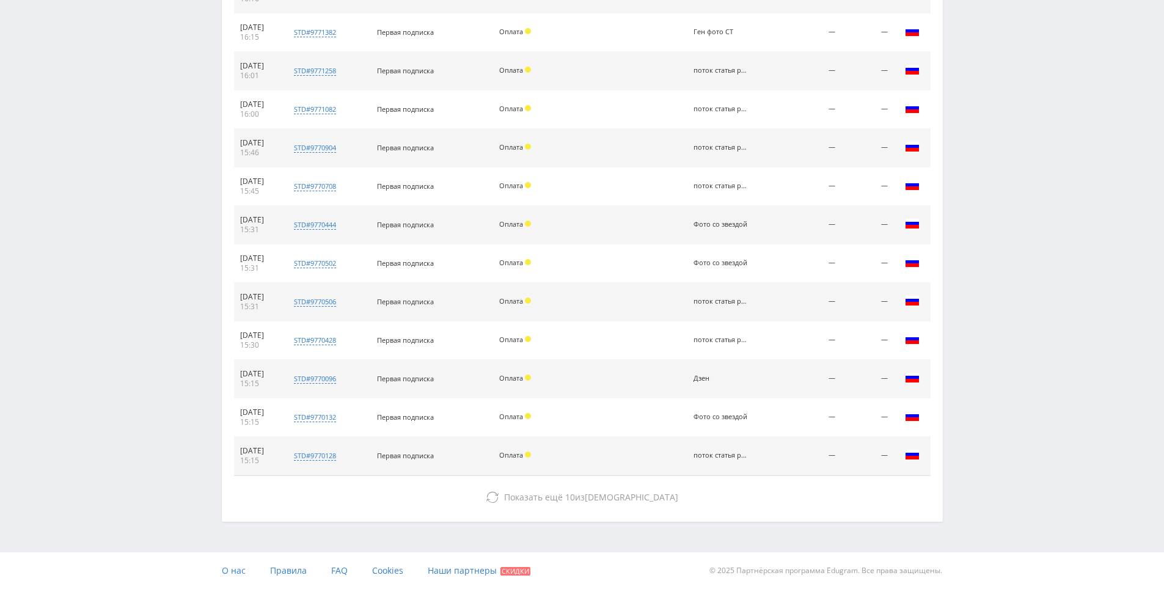
drag, startPoint x: 978, startPoint y: 272, endPoint x: 982, endPoint y: 402, distance: 129.6
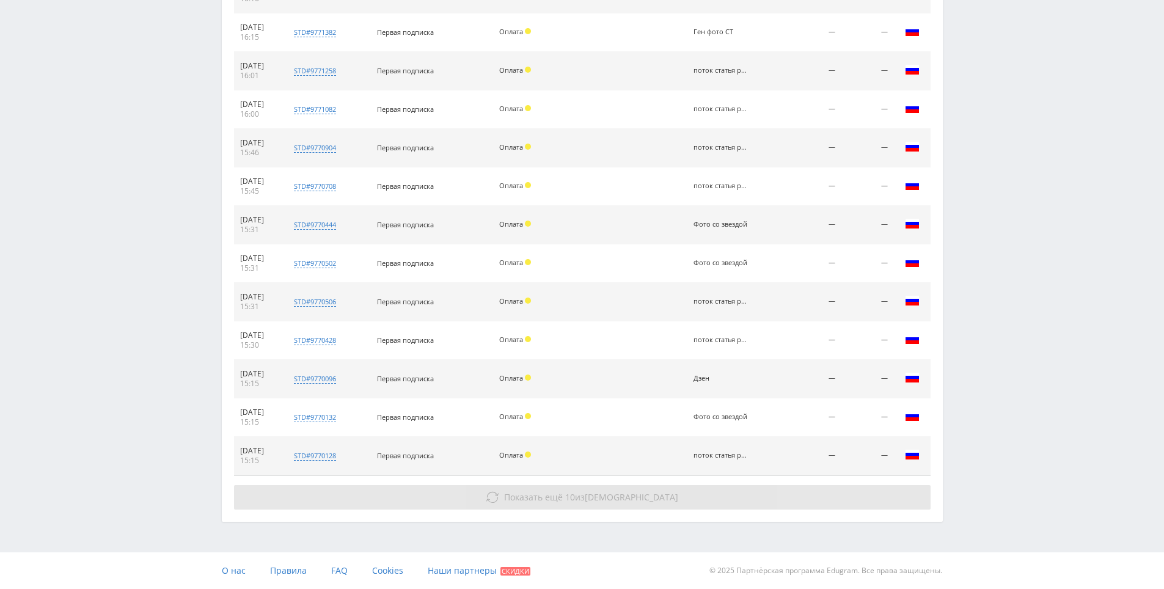
click at [693, 496] on button "Показать ещё 10 из 1226" at bounding box center [582, 497] width 697 height 24
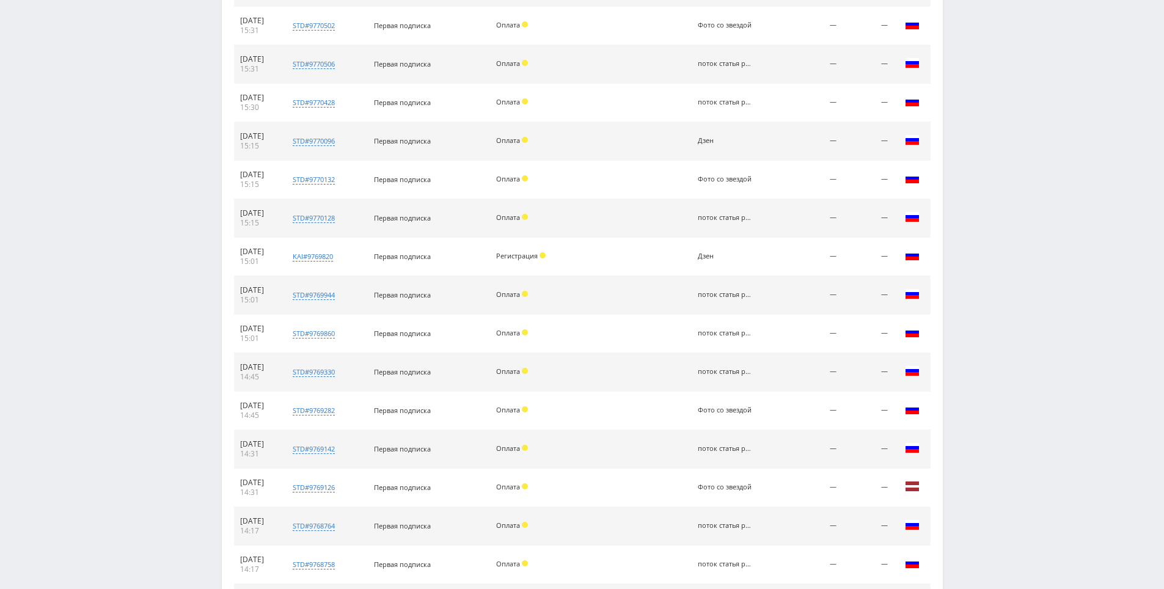
scroll to position [1207, 0]
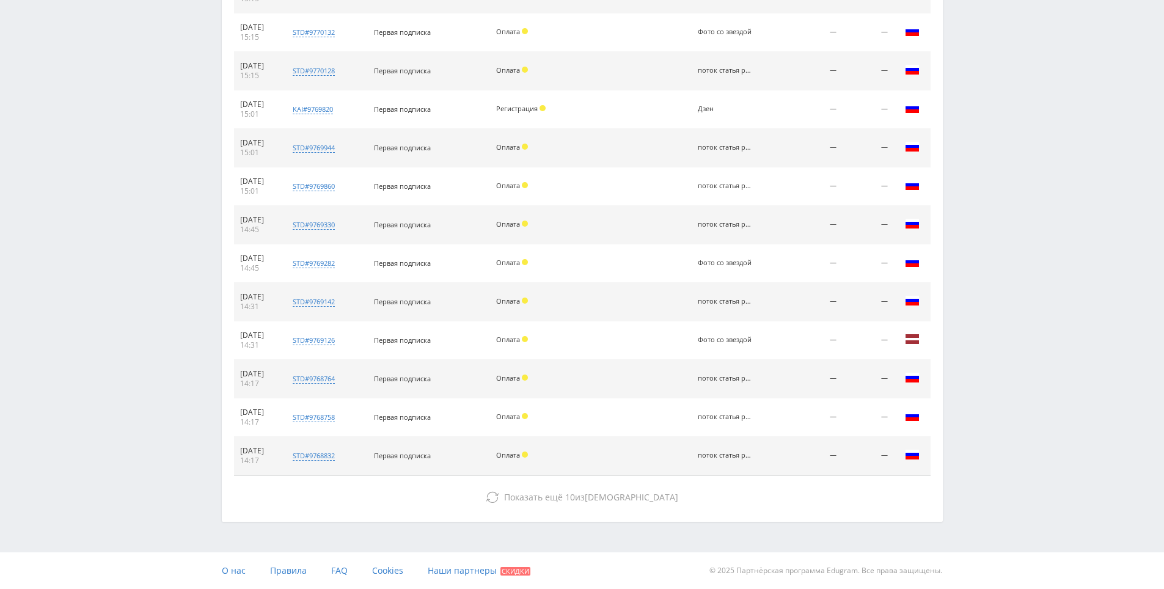
drag, startPoint x: 1039, startPoint y: 371, endPoint x: 885, endPoint y: 480, distance: 188.5
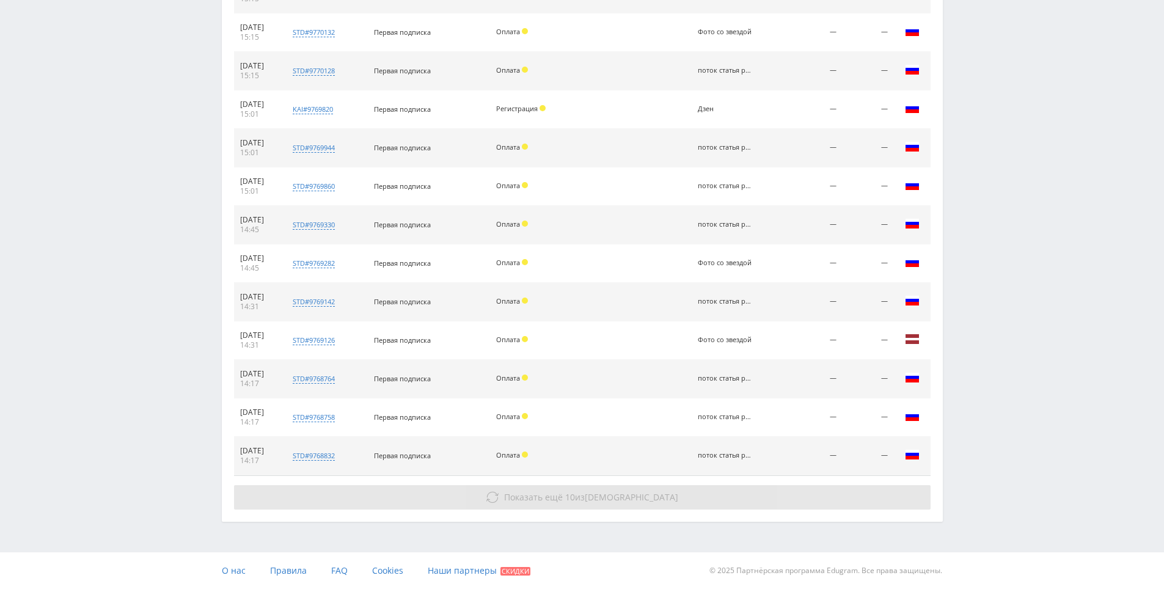
click at [679, 500] on button "Показать ещё 10 из 1216" at bounding box center [582, 497] width 697 height 24
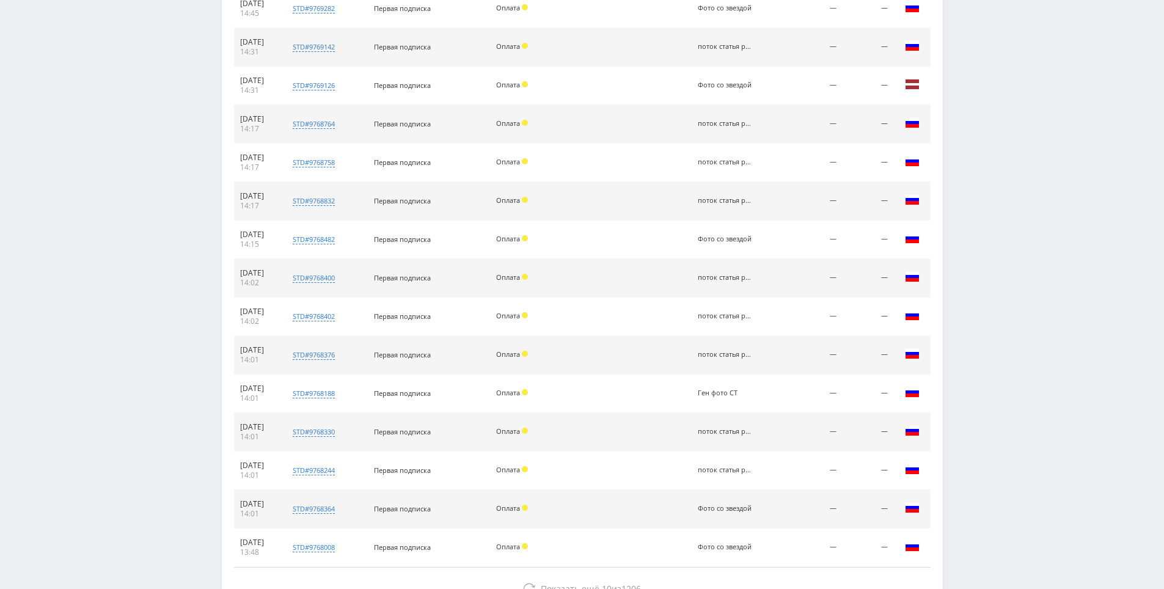
scroll to position [1553, 0]
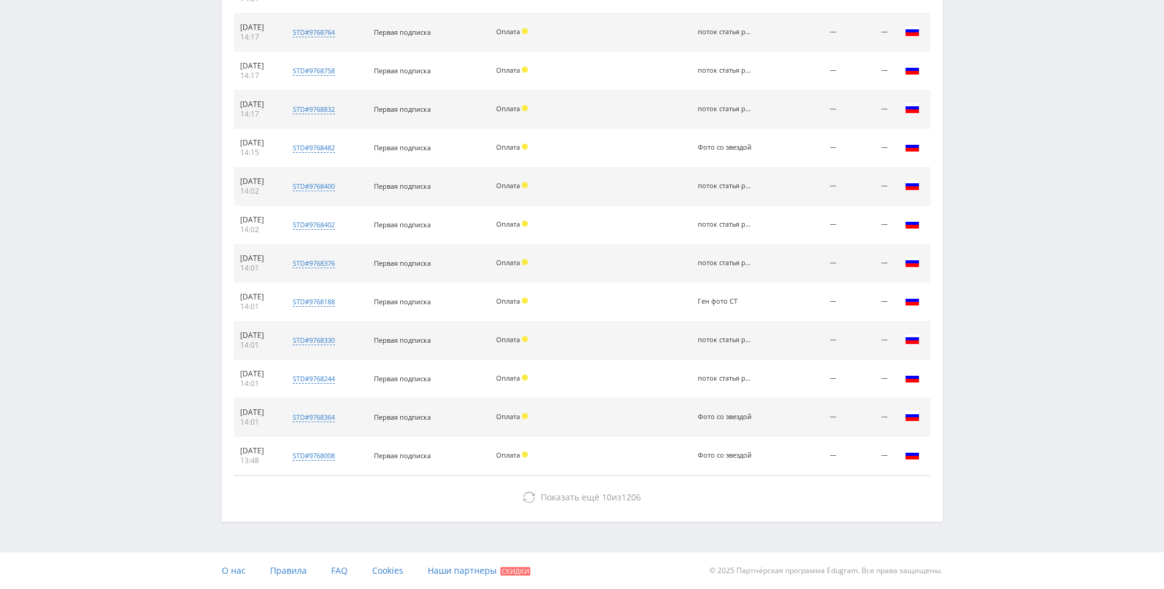
drag, startPoint x: 1127, startPoint y: 346, endPoint x: 1073, endPoint y: 444, distance: 111.6
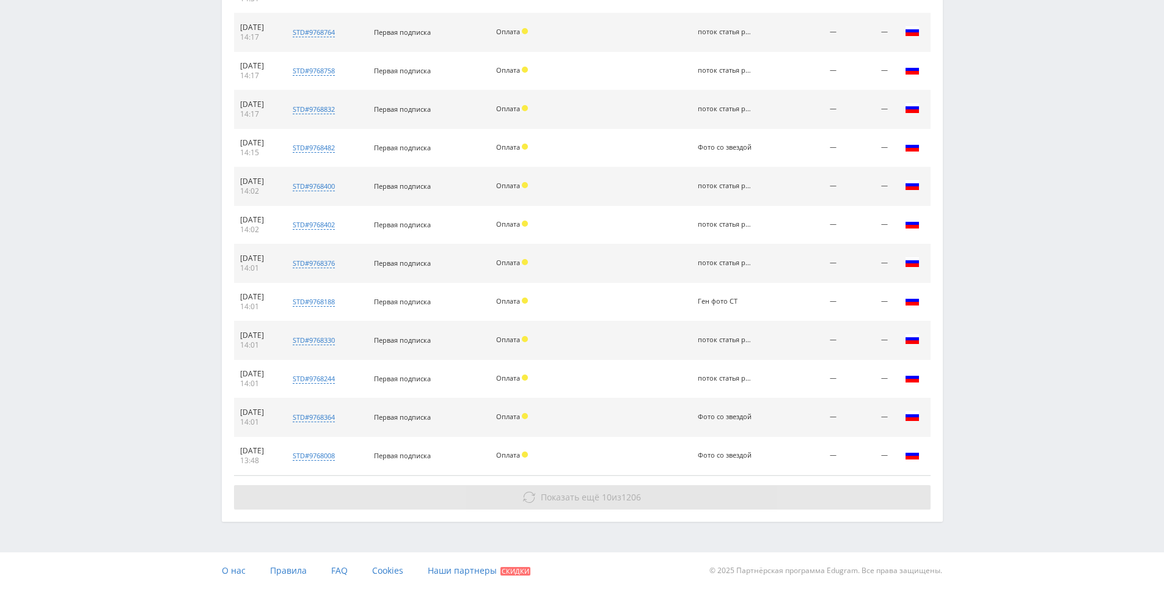
click at [715, 493] on button "Показать ещё 10 из 1206" at bounding box center [582, 497] width 697 height 24
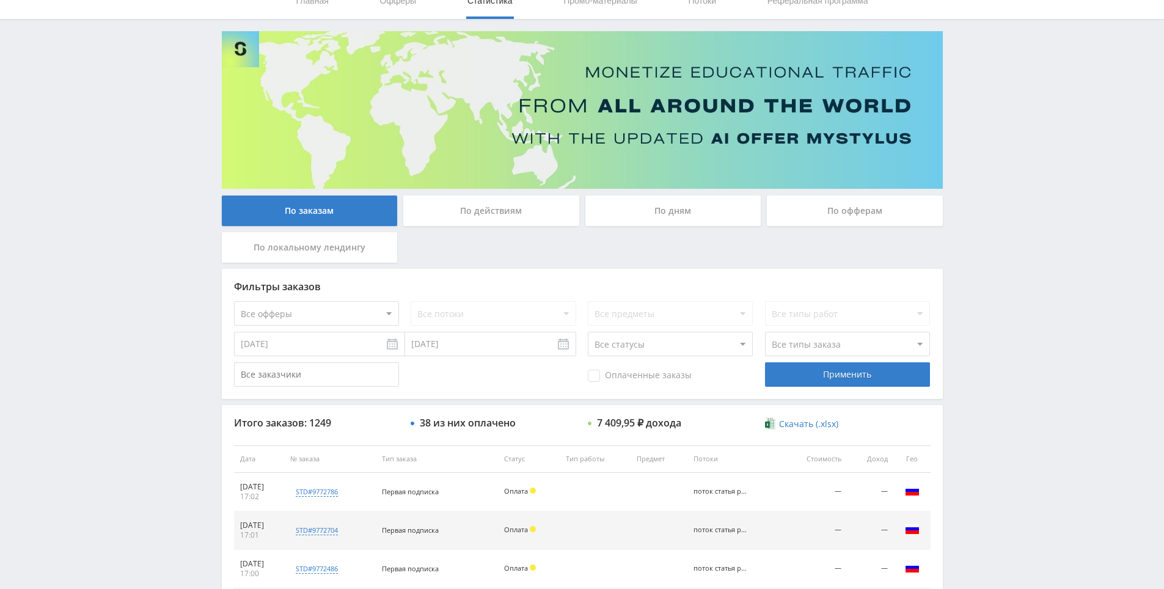
drag, startPoint x: 967, startPoint y: 247, endPoint x: 974, endPoint y: 252, distance: 8.3
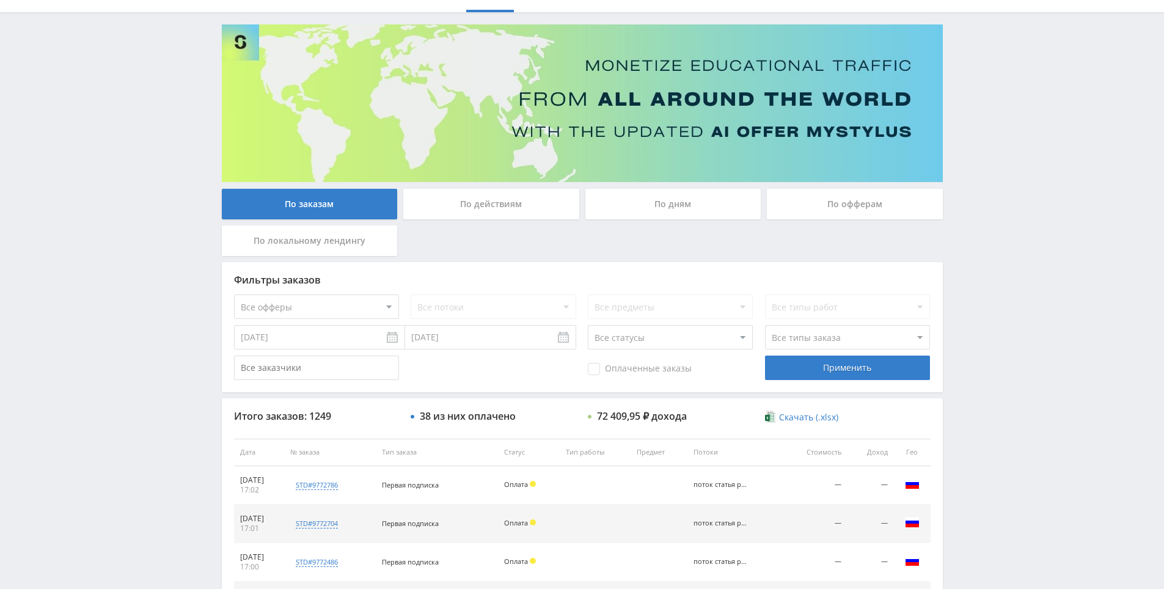
scroll to position [183, 0]
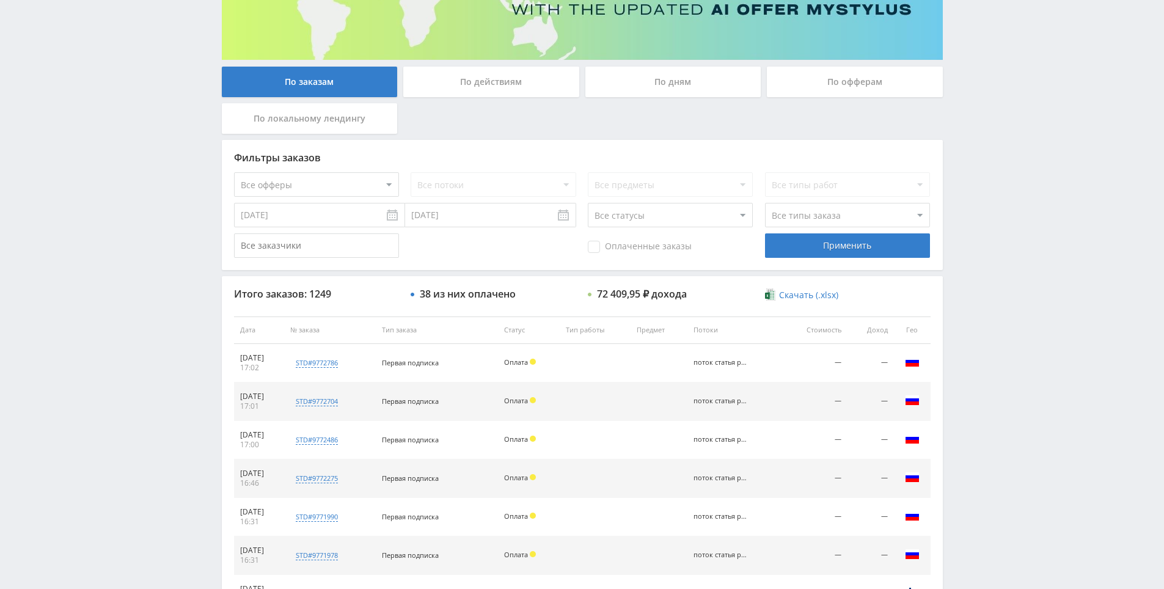
drag, startPoint x: 1000, startPoint y: 381, endPoint x: 995, endPoint y: 387, distance: 8.2
click at [1012, 254] on div "Telegram-канал Инструменты База знаний Ваш менеджер: [PERSON_NAME] Online @edug…" at bounding box center [582, 330] width 1164 height 1026
drag, startPoint x: 268, startPoint y: 216, endPoint x: 247, endPoint y: 214, distance: 20.9
click at [268, 216] on input "[DATE]" at bounding box center [319, 215] width 171 height 24
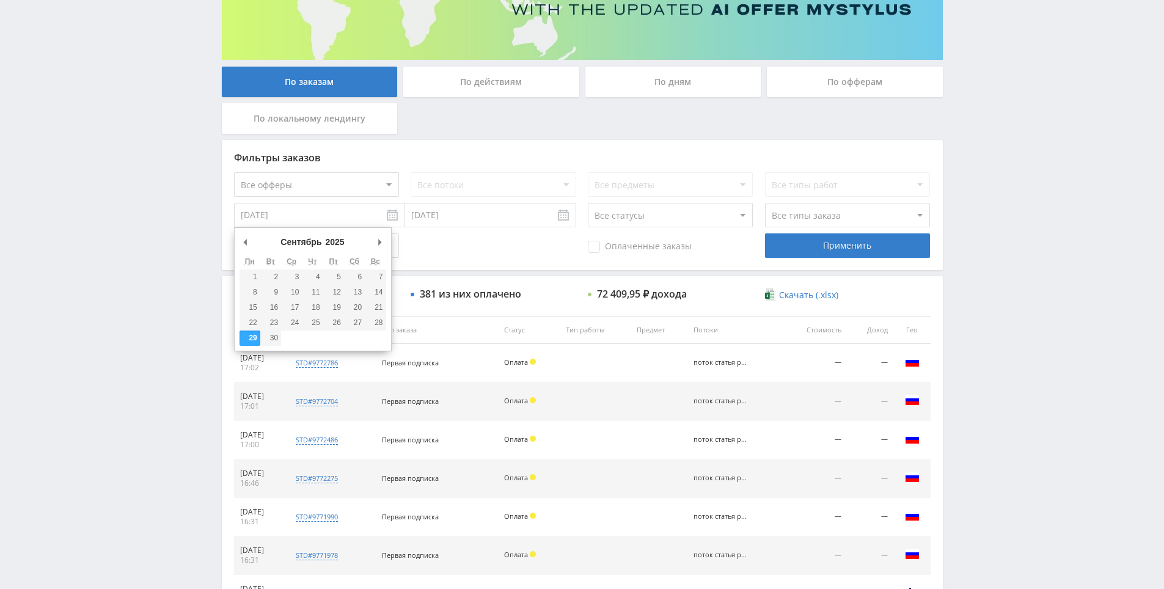
click at [246, 214] on input "[DATE]" at bounding box center [319, 215] width 171 height 24
type input "[DATE]"
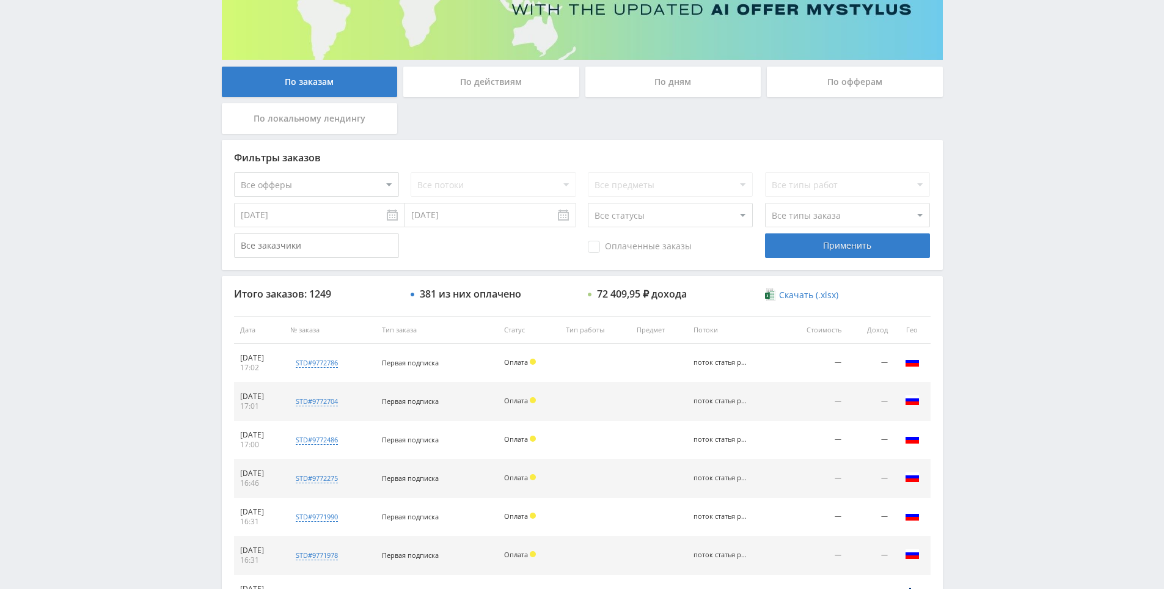
scroll to position [437, 0]
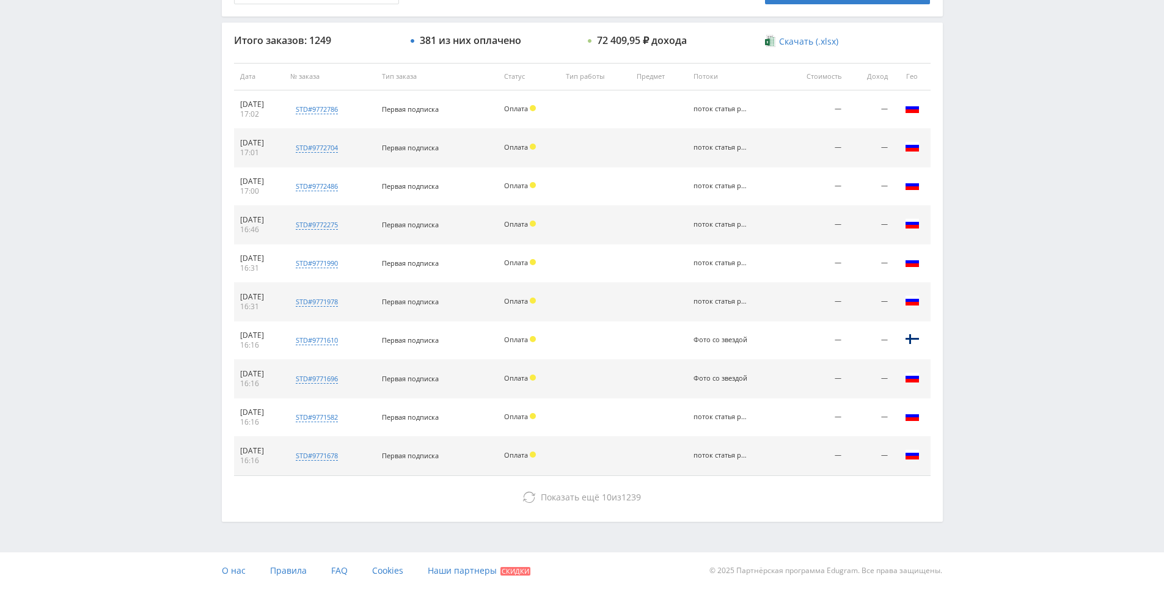
drag, startPoint x: 1025, startPoint y: 386, endPoint x: 953, endPoint y: 447, distance: 94.5
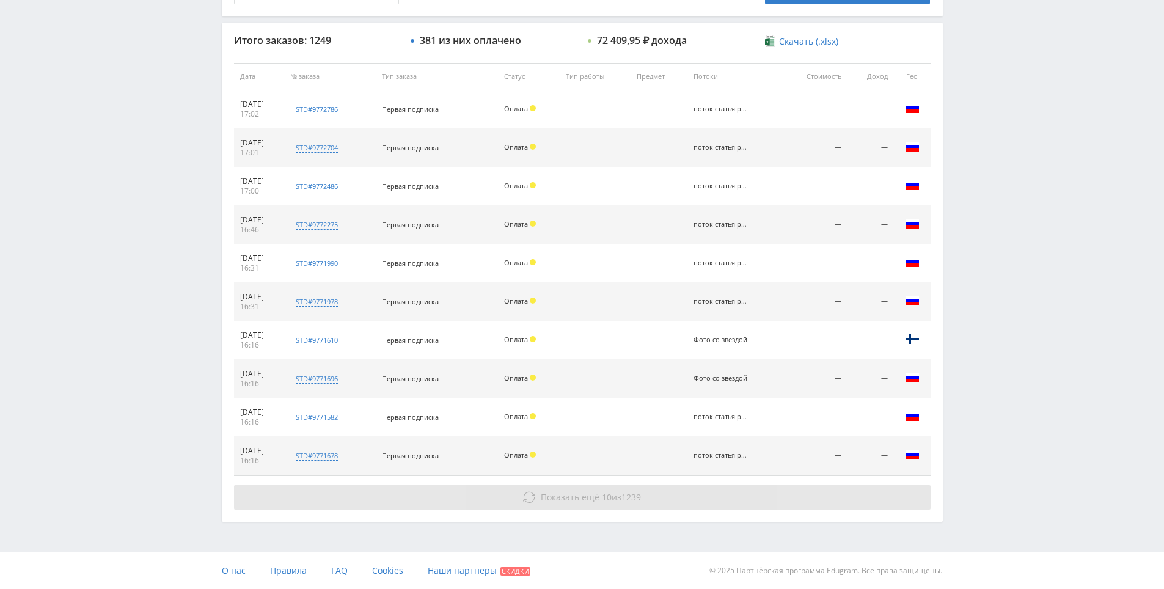
click at [735, 497] on button "Показать ещё 10 из 1239" at bounding box center [582, 497] width 697 height 24
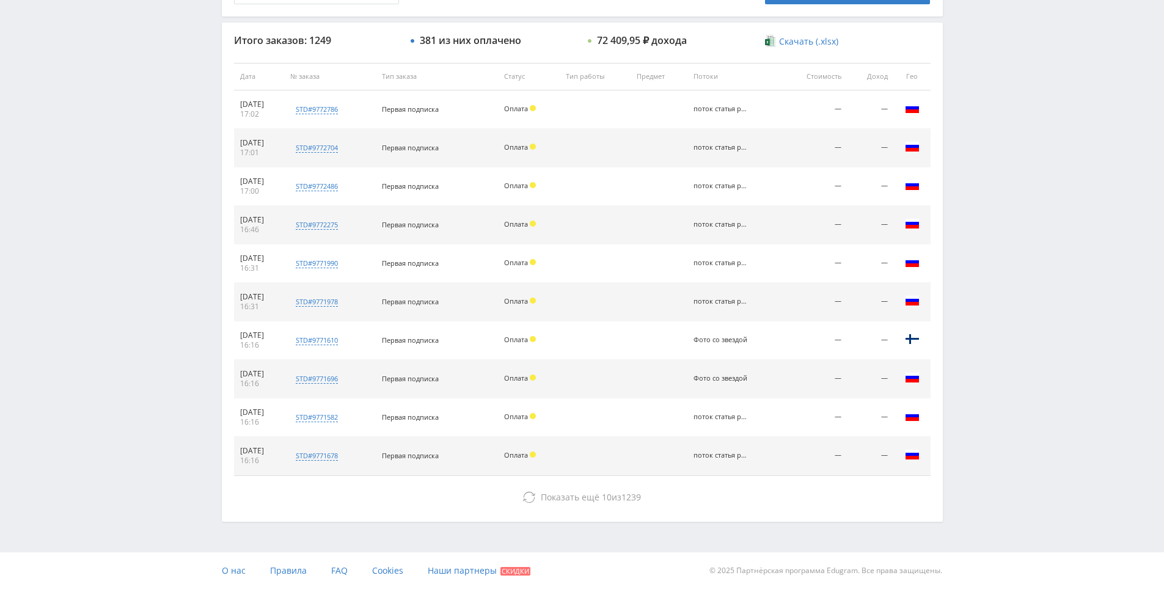
drag, startPoint x: 1001, startPoint y: 442, endPoint x: 1030, endPoint y: 526, distance: 88.7
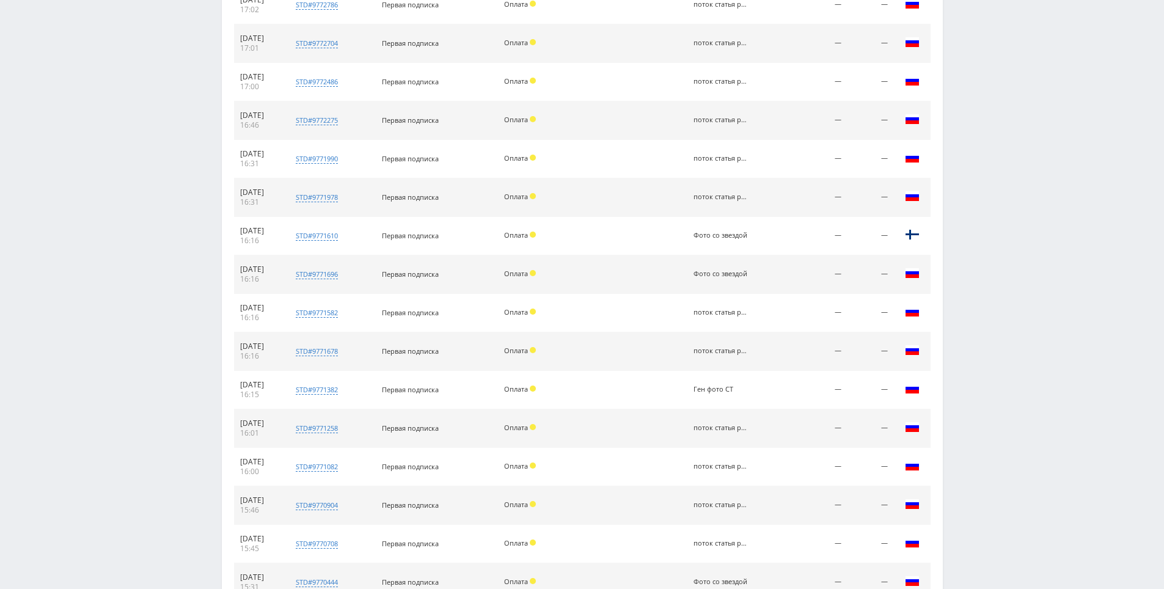
scroll to position [783, 0]
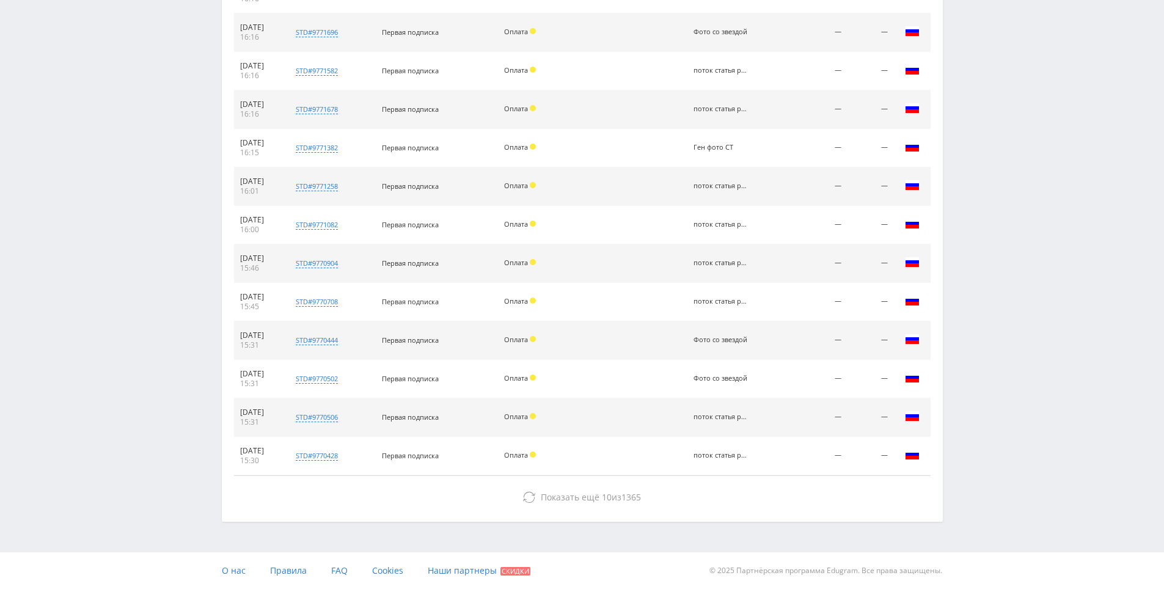
drag, startPoint x: 1025, startPoint y: 532, endPoint x: 1023, endPoint y: 518, distance: 13.6
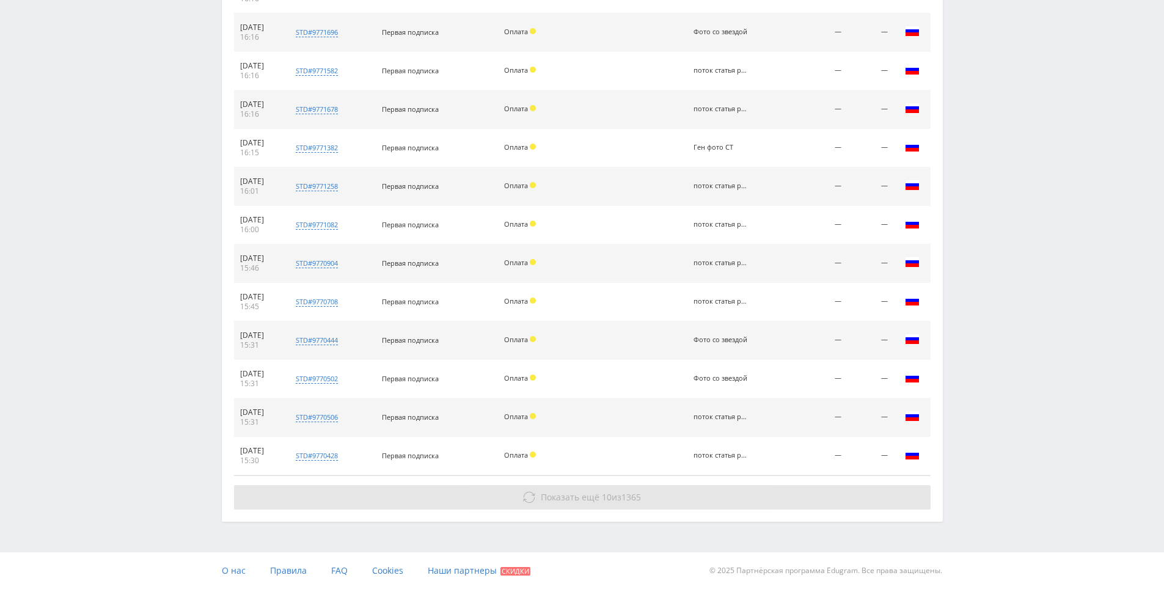
click at [803, 495] on button "Показать ещё 10 из 1365" at bounding box center [582, 497] width 697 height 24
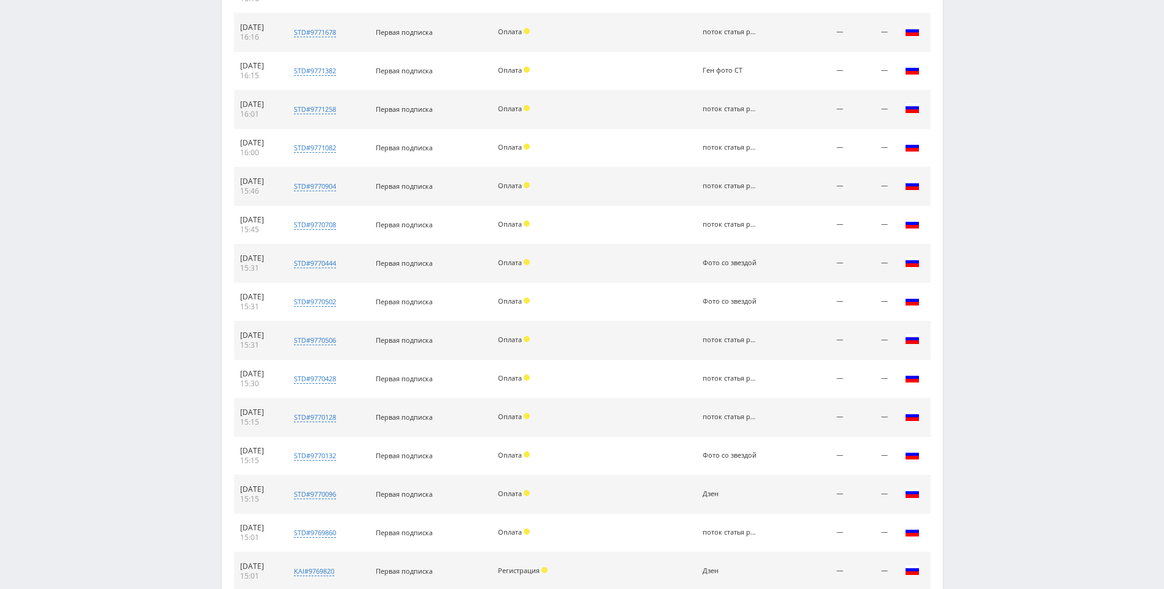
scroll to position [1014, 0]
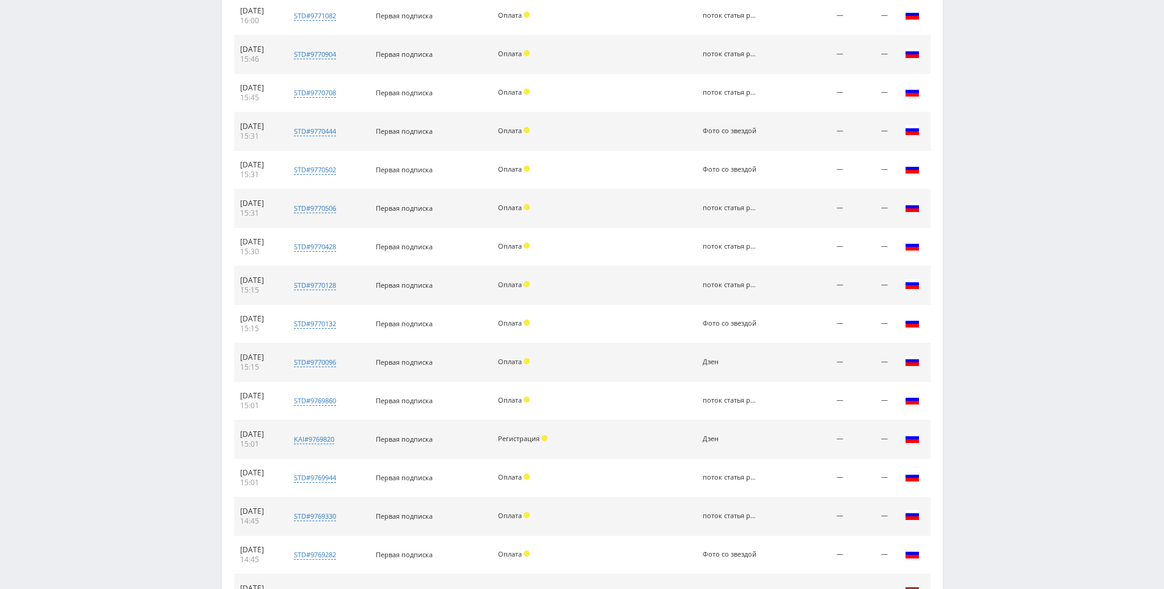
drag, startPoint x: 965, startPoint y: 401, endPoint x: 976, endPoint y: 502, distance: 102.0
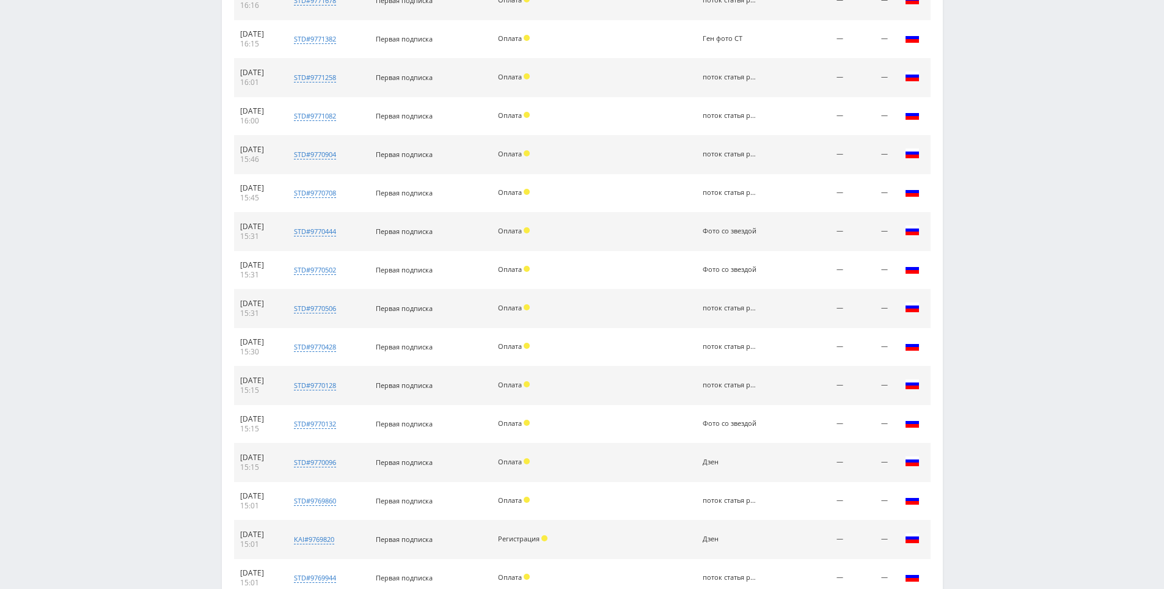
scroll to position [0, 0]
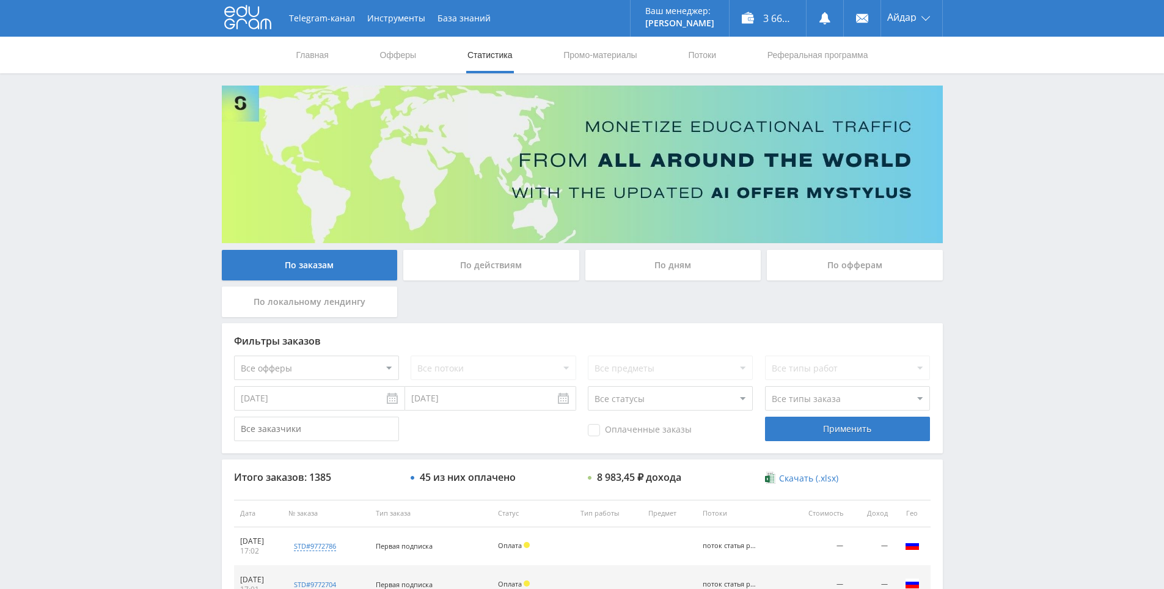
drag, startPoint x: 959, startPoint y: 493, endPoint x: 941, endPoint y: 335, distance: 159.2
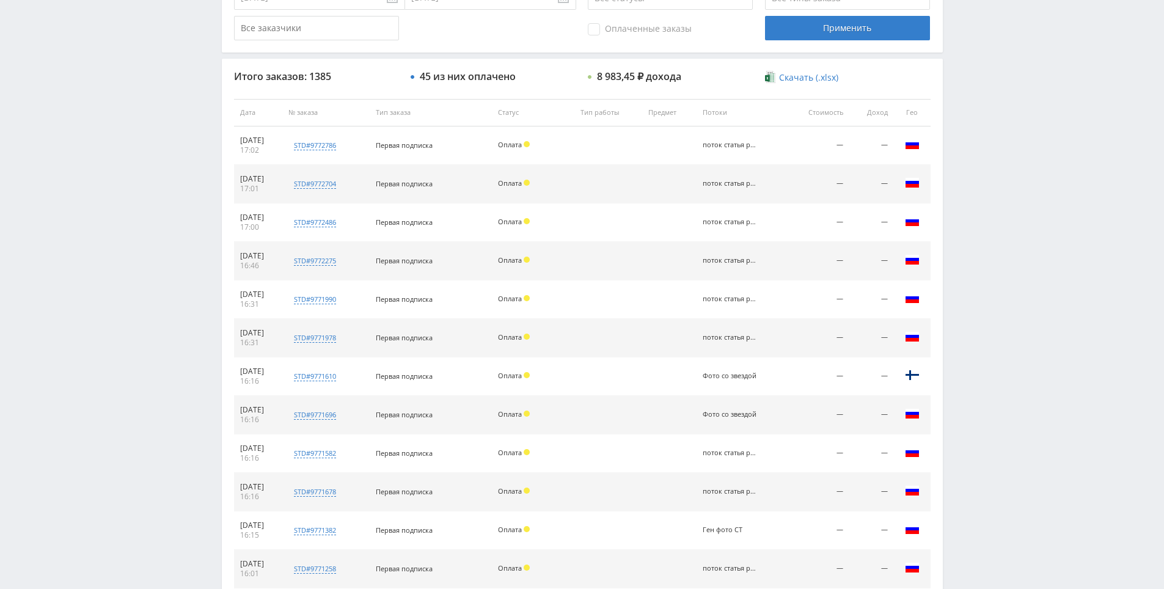
drag, startPoint x: 969, startPoint y: 231, endPoint x: 983, endPoint y: 350, distance: 120.0
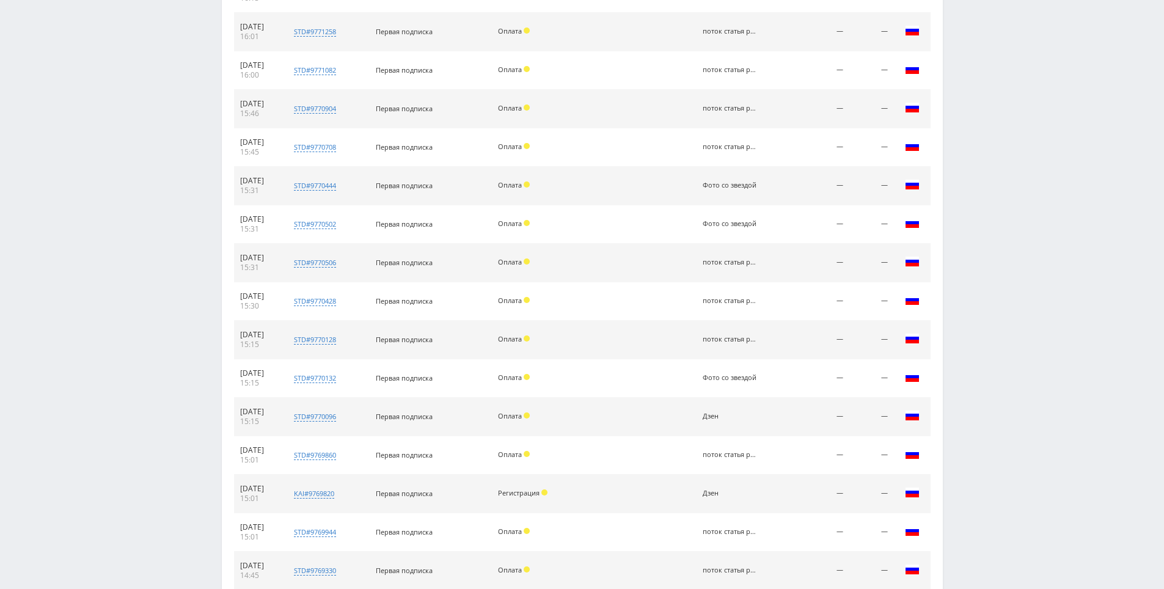
drag, startPoint x: 981, startPoint y: 388, endPoint x: 1017, endPoint y: 469, distance: 88.9
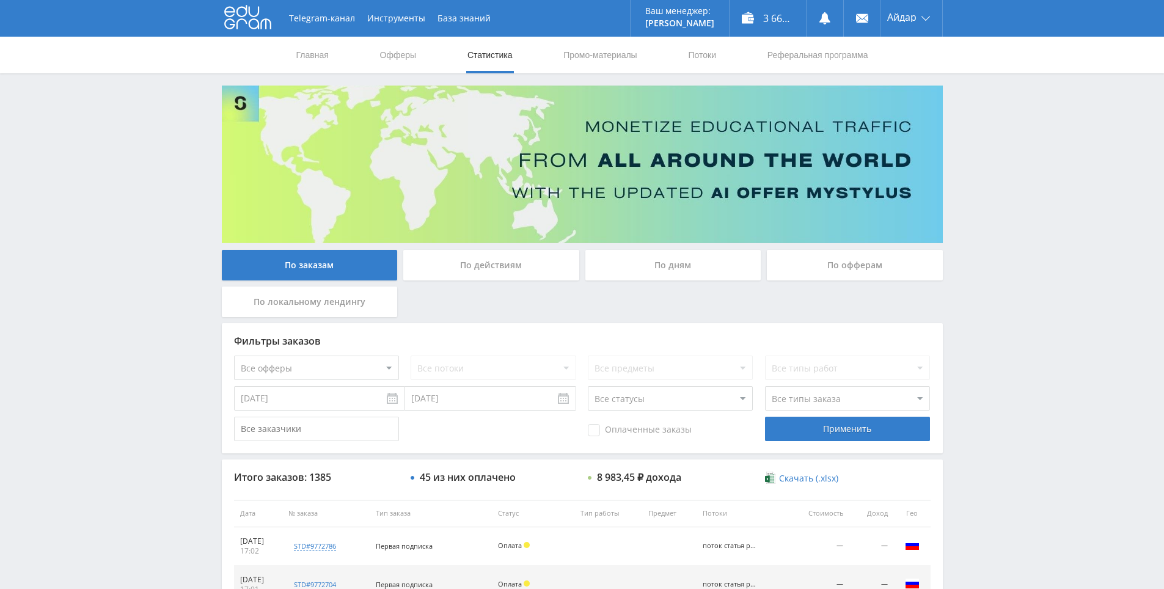
drag, startPoint x: 983, startPoint y: 356, endPoint x: 954, endPoint y: 97, distance: 260.1
drag, startPoint x: 991, startPoint y: 181, endPoint x: 989, endPoint y: 159, distance: 22.7
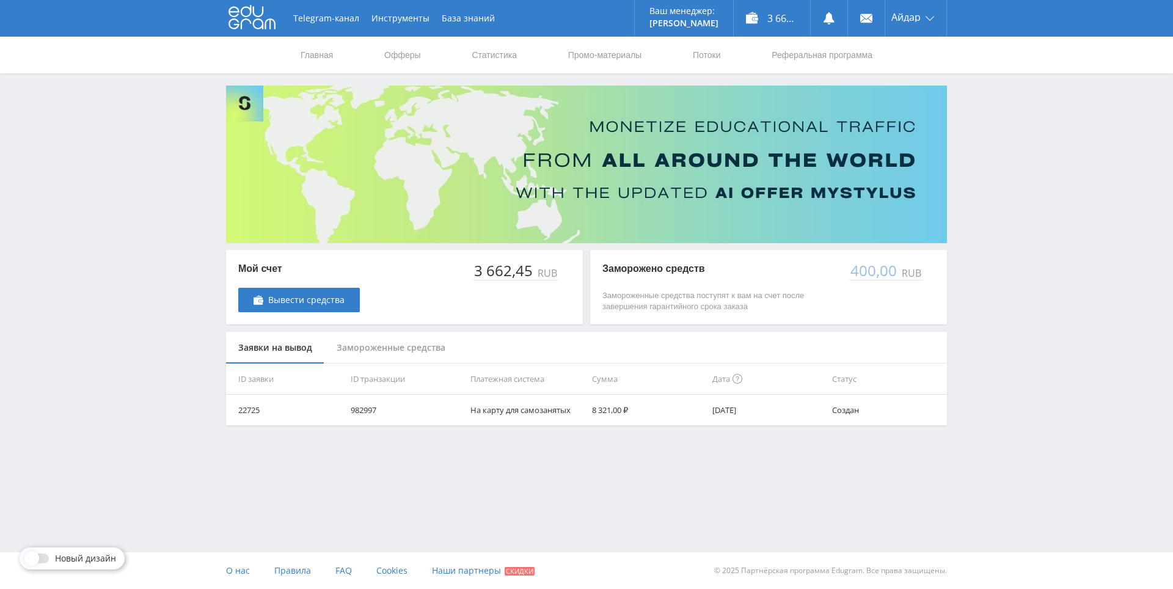
click at [1010, 137] on div "Telegram-канал Инструменты База знаний Ваш менеджер: [PERSON_NAME] Online @edug…" at bounding box center [586, 243] width 1173 height 486
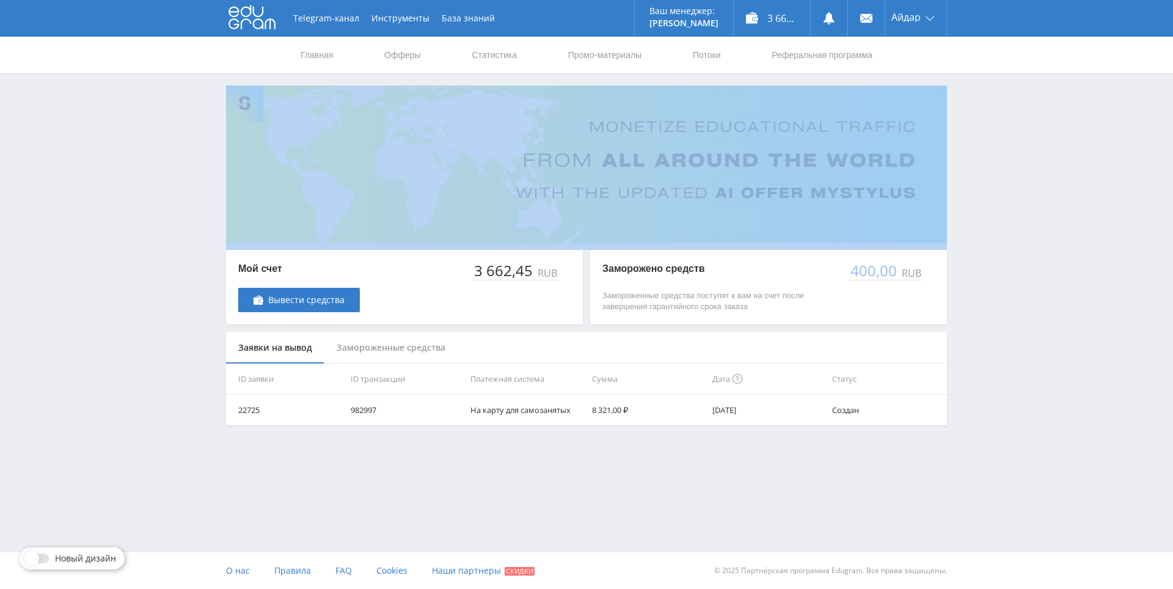
click at [1010, 137] on div "Telegram-канал Инструменты База знаний Ваш менеджер: [PERSON_NAME] Online @edug…" at bounding box center [586, 243] width 1173 height 486
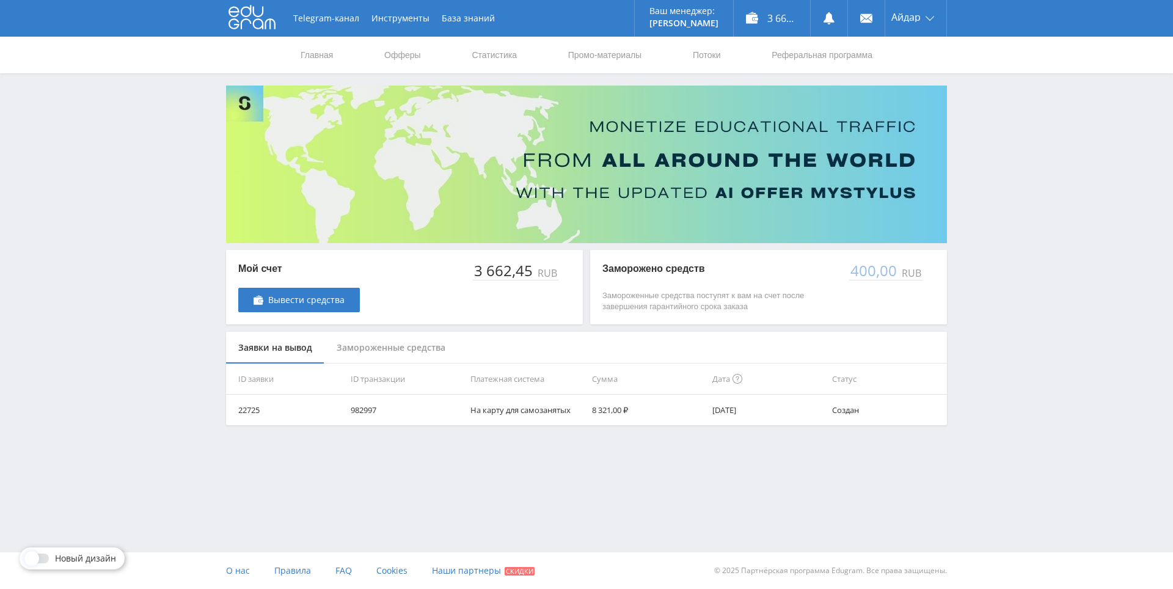
click at [1006, 124] on div "Telegram-канал Инструменты База знаний Ваш менеджер: [PERSON_NAME] Online @edug…" at bounding box center [586, 243] width 1173 height 486
click at [778, 16] on div "3 662,45 ₽" at bounding box center [772, 18] width 76 height 37
click at [976, 150] on div "Telegram-канал Инструменты База знаний Ваш менеджер: [PERSON_NAME] Online @edug…" at bounding box center [586, 243] width 1173 height 486
drag, startPoint x: 976, startPoint y: 150, endPoint x: 978, endPoint y: 128, distance: 21.4
click at [978, 128] on div "Telegram-канал Инструменты База знаний Ваш менеджер: [PERSON_NAME] Online @edug…" at bounding box center [586, 243] width 1173 height 486
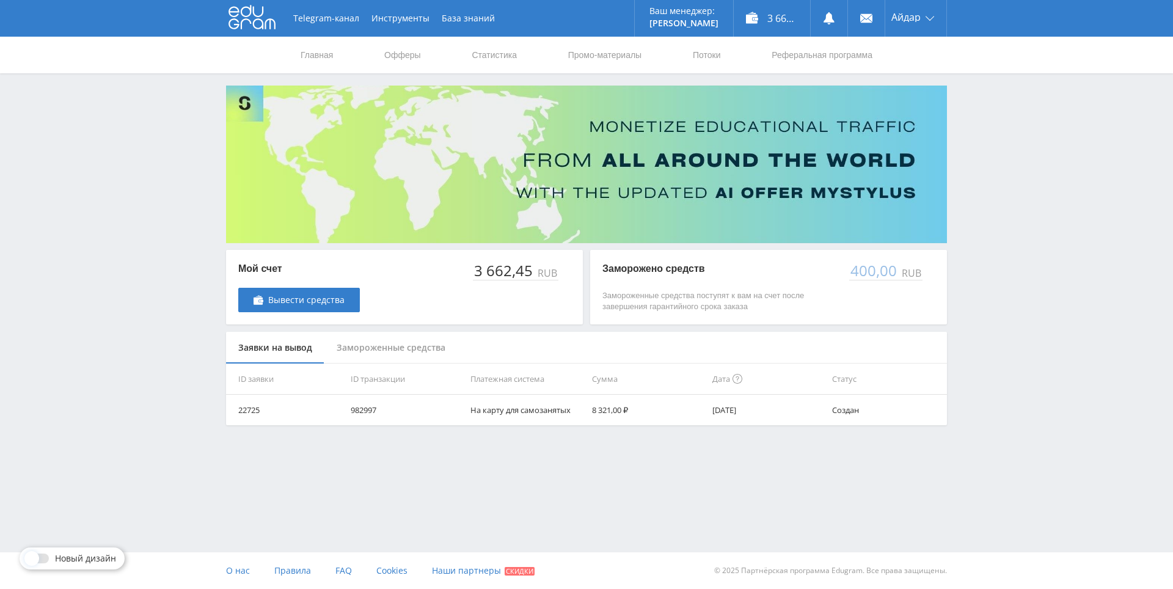
drag, startPoint x: 978, startPoint y: 128, endPoint x: 975, endPoint y: 118, distance: 10.7
click at [975, 118] on div "Telegram-канал Инструменты База знаний Ваш менеджер: [PERSON_NAME] Online @edug…" at bounding box center [586, 243] width 1173 height 486
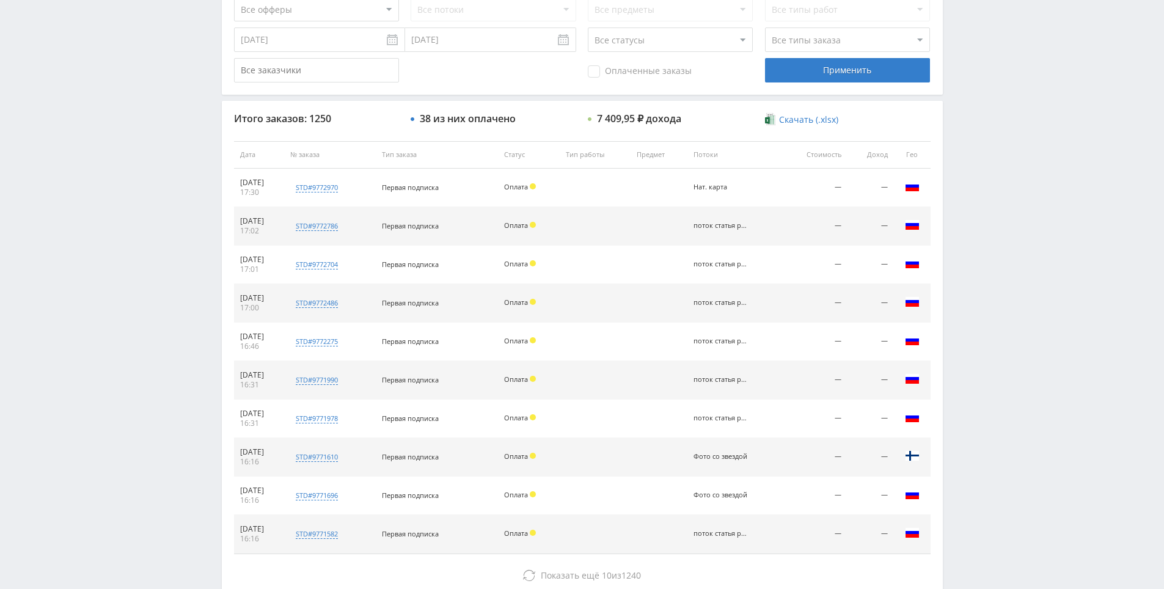
scroll to position [437, 0]
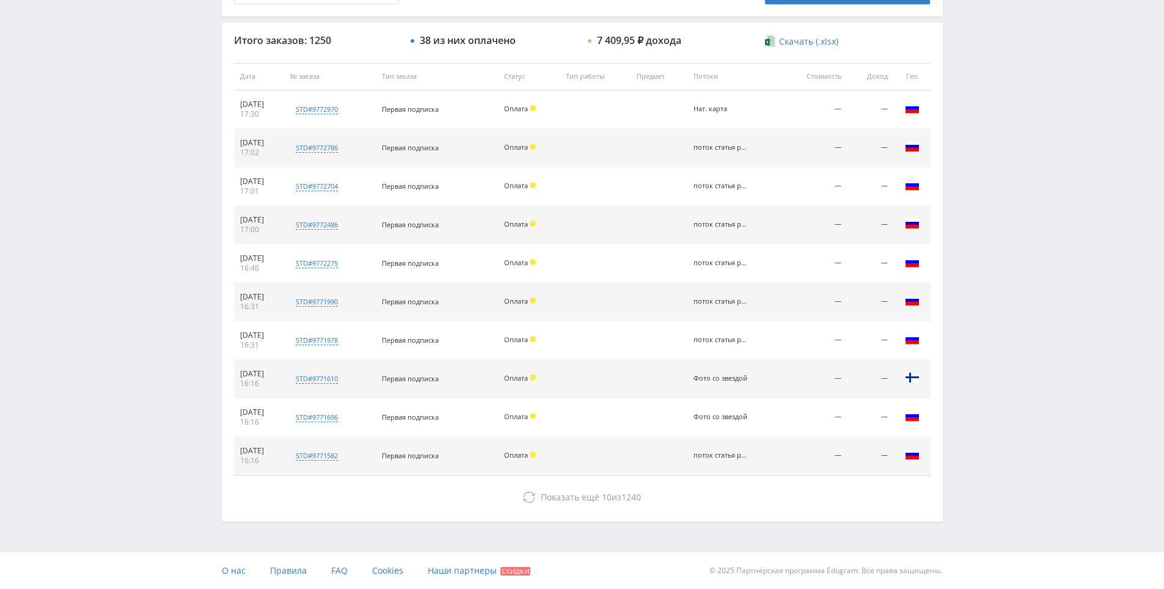
drag, startPoint x: 989, startPoint y: 189, endPoint x: 797, endPoint y: 338, distance: 242.6
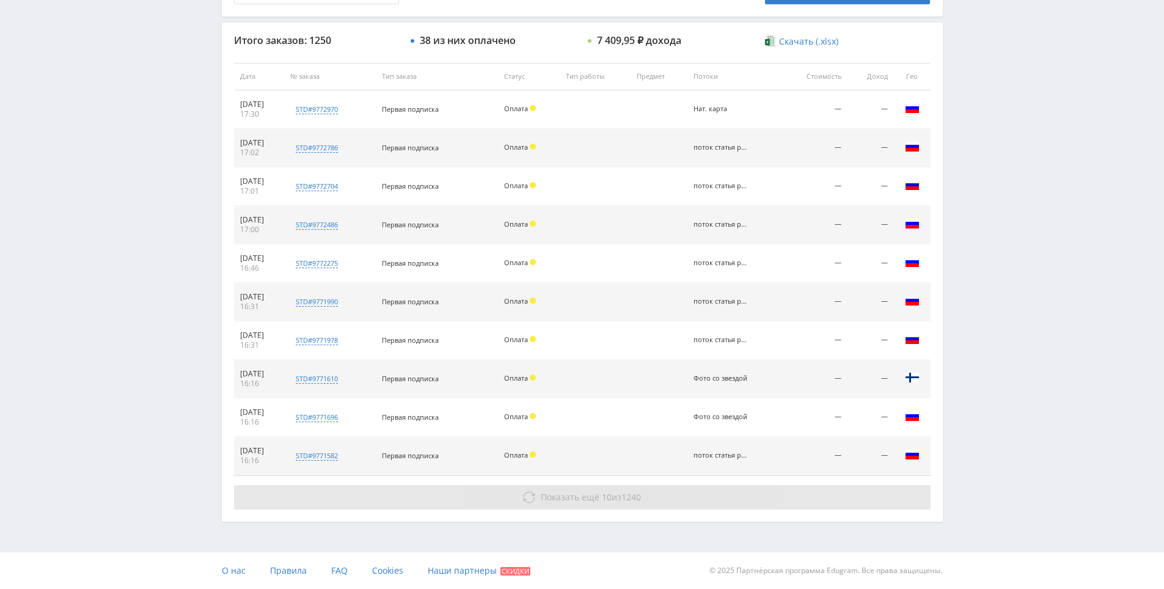
click at [621, 488] on button "Показать ещё 10 из 1240" at bounding box center [582, 497] width 697 height 24
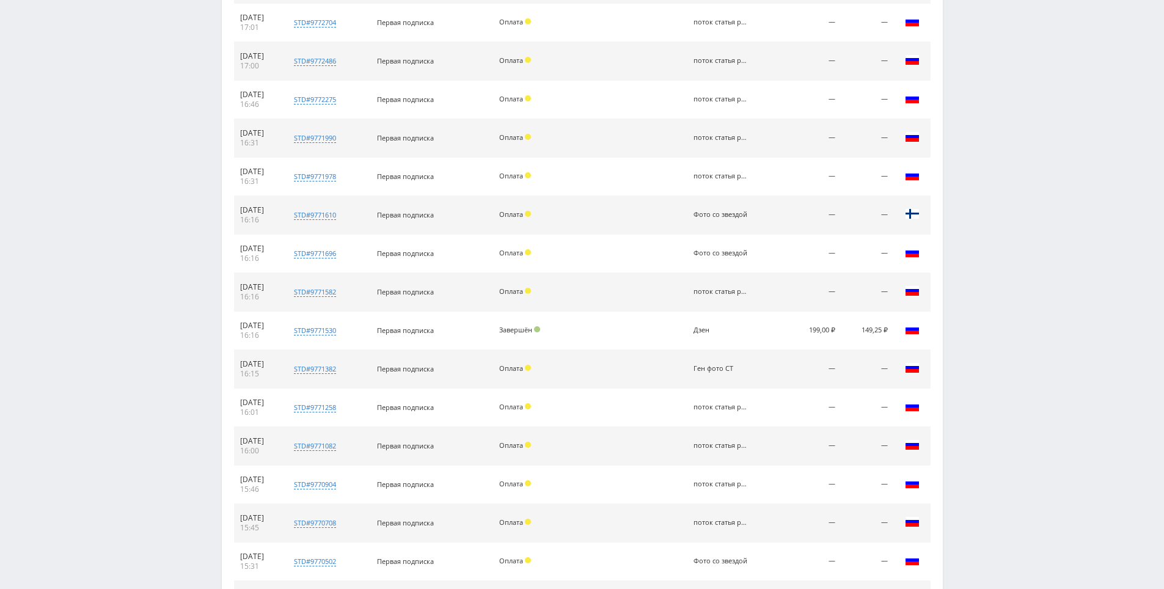
drag, startPoint x: 988, startPoint y: 290, endPoint x: 974, endPoint y: 387, distance: 98.1
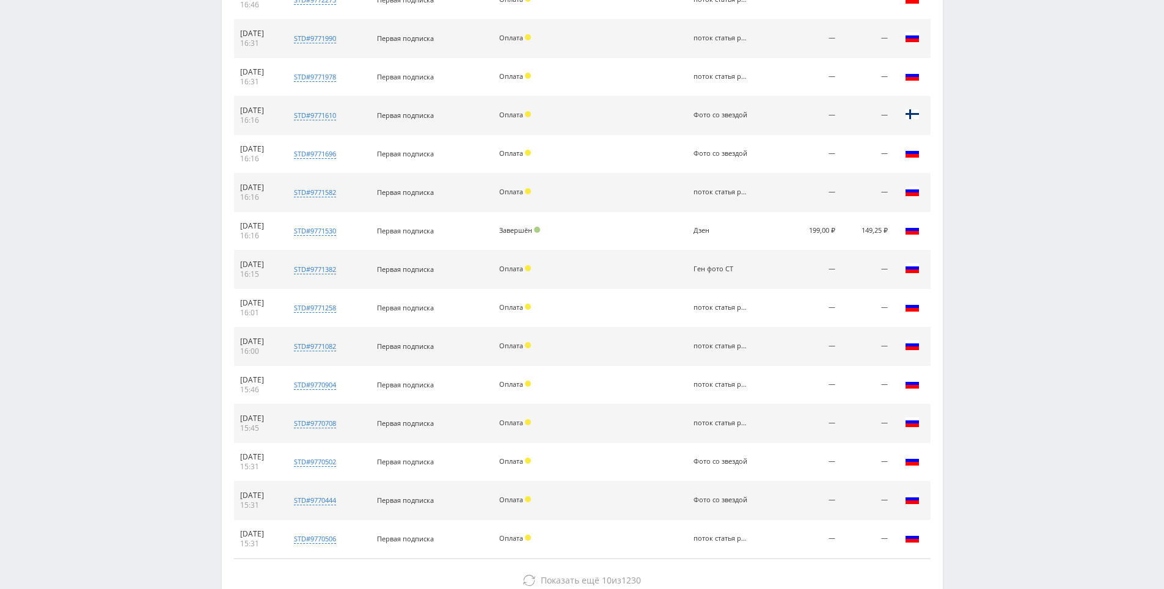
scroll to position [783, 0]
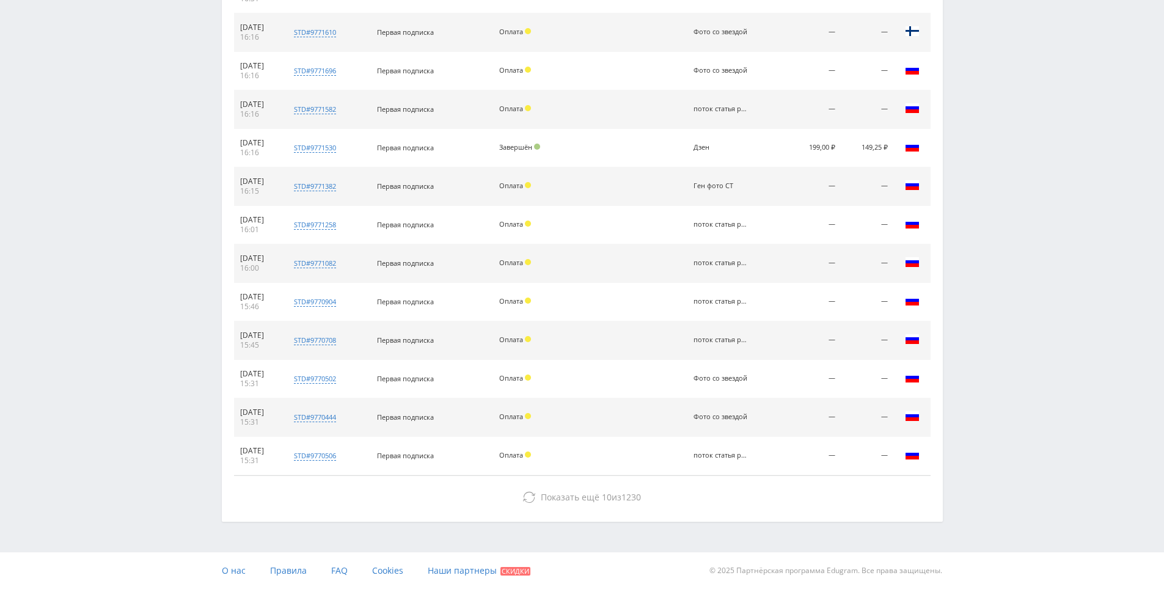
drag, startPoint x: 986, startPoint y: 395, endPoint x: 957, endPoint y: 513, distance: 121.5
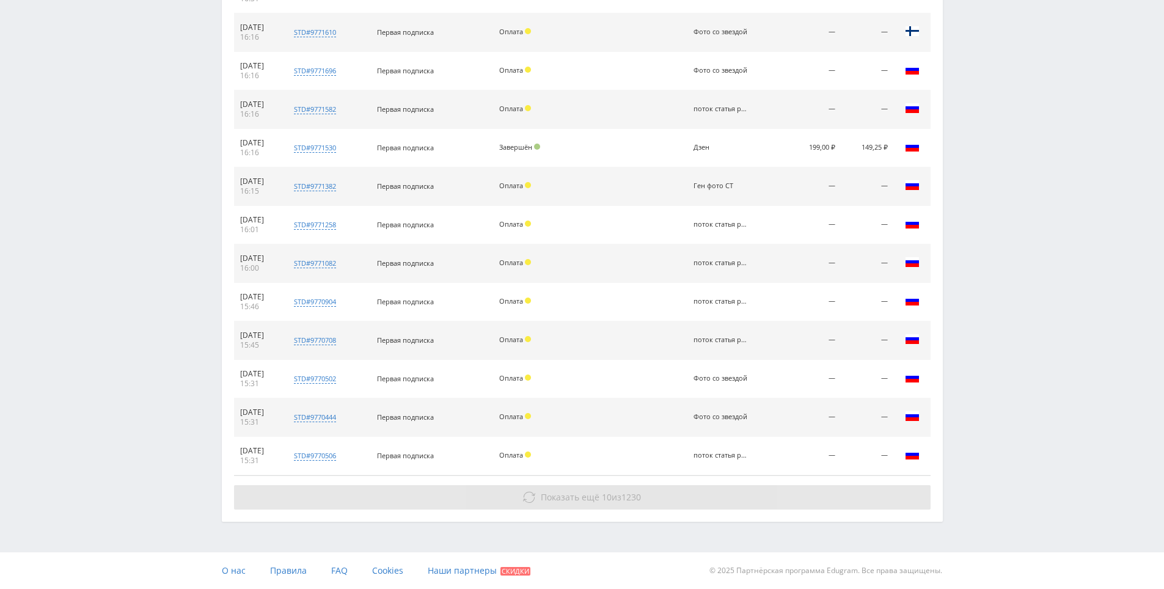
click at [832, 485] on div "Показать ещё 10 из 1230" at bounding box center [582, 497] width 697 height 24
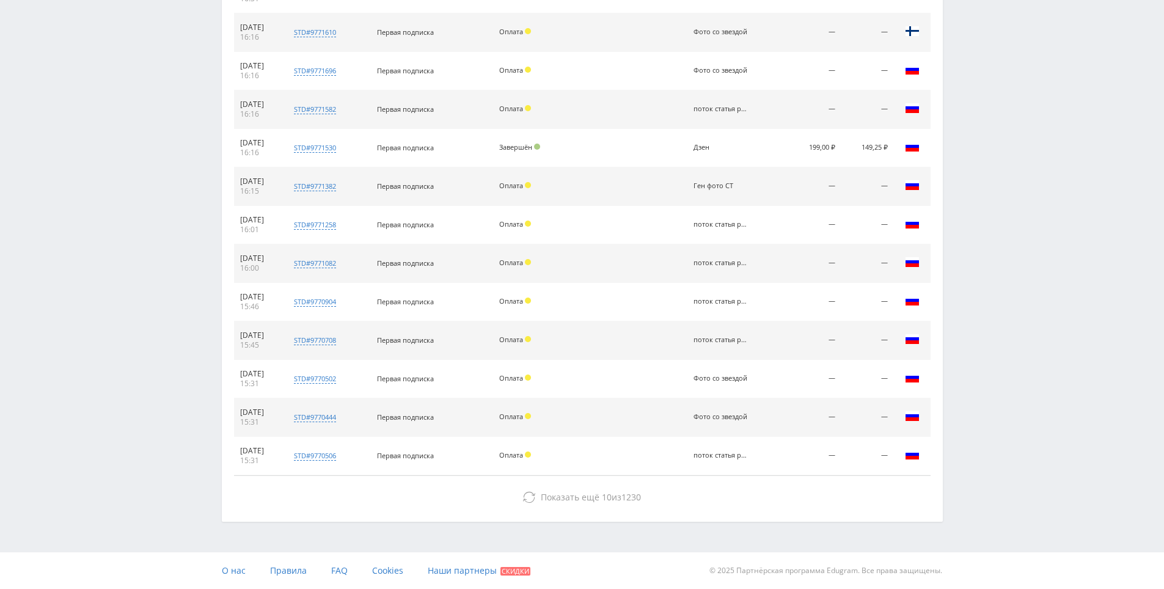
drag, startPoint x: 984, startPoint y: 379, endPoint x: 878, endPoint y: 424, distance: 115.5
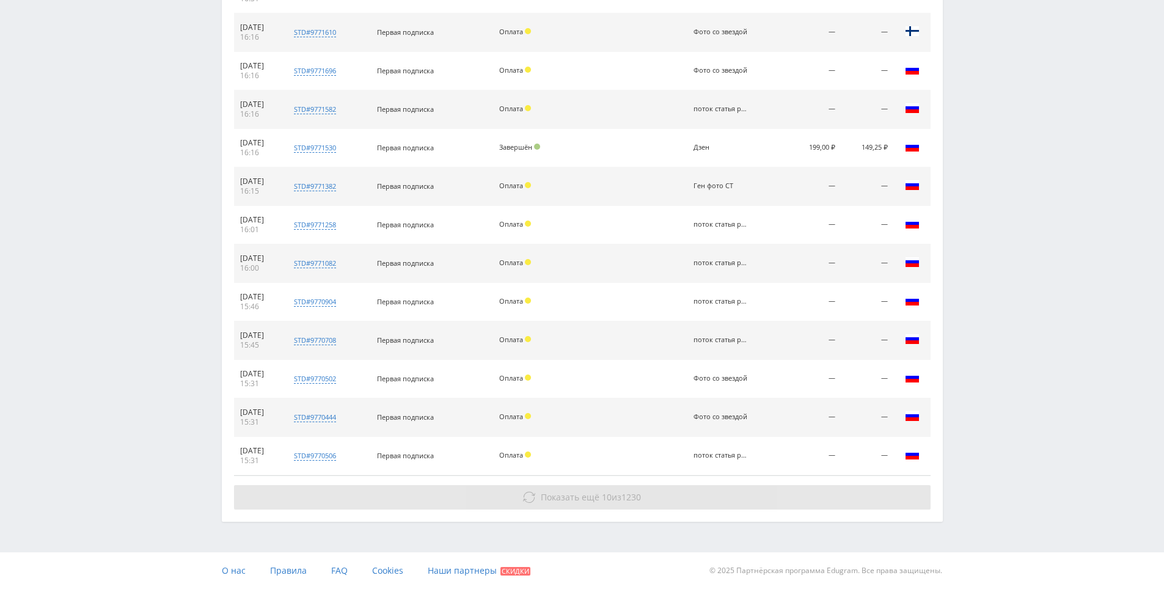
click at [700, 500] on button "Показать ещё 10 из 1230" at bounding box center [582, 497] width 697 height 24
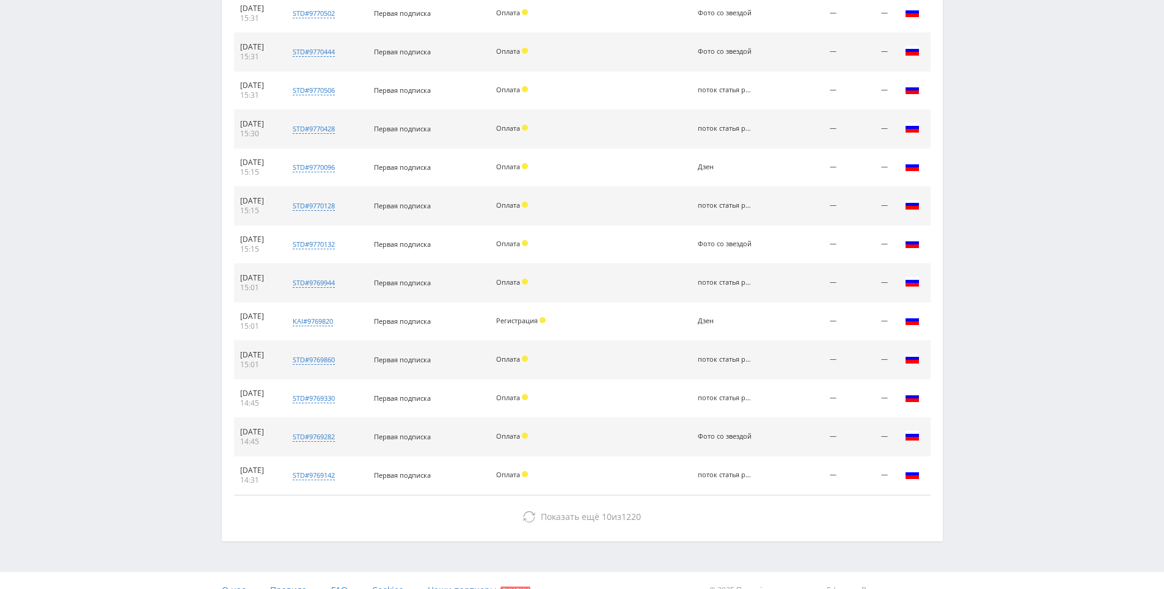
drag, startPoint x: 1016, startPoint y: 398, endPoint x: 1002, endPoint y: 443, distance: 47.3
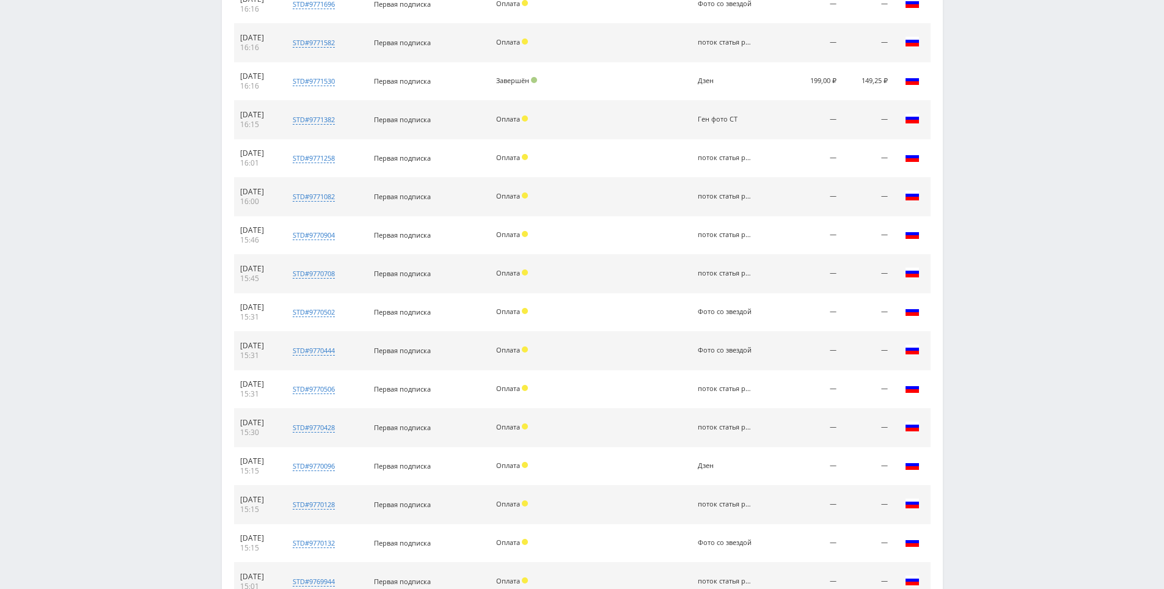
scroll to position [0, 0]
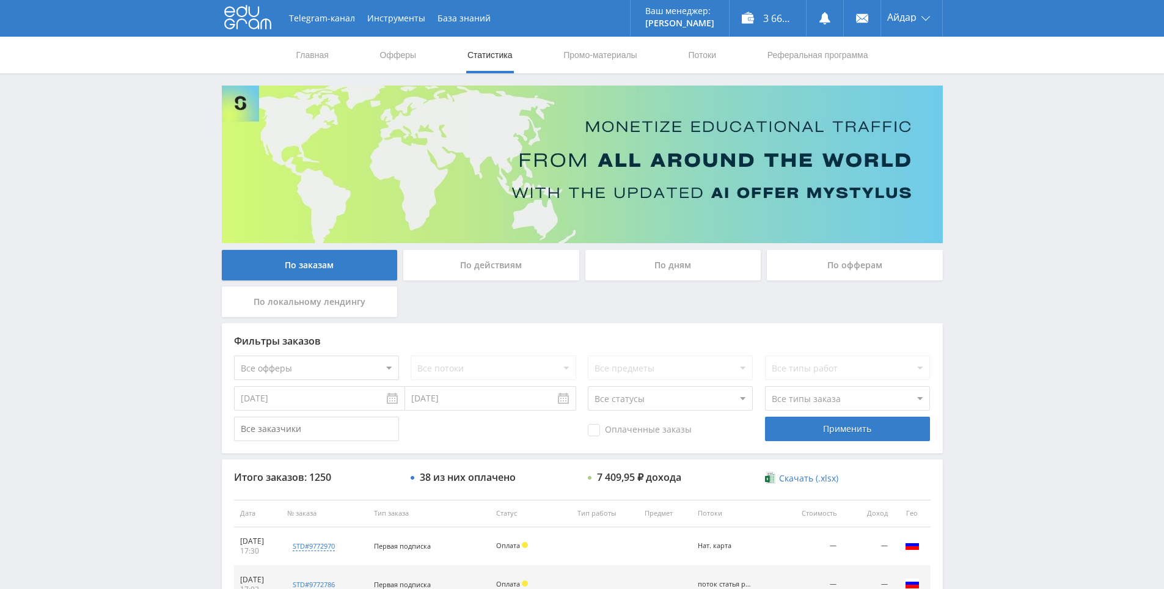
drag, startPoint x: 961, startPoint y: 353, endPoint x: 835, endPoint y: 174, distance: 219.2
